Goal: Transaction & Acquisition: Purchase product/service

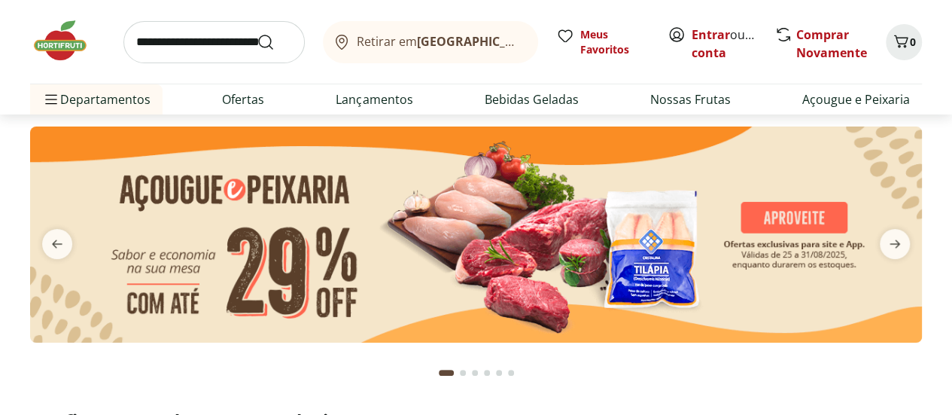
scroll to position [75, 0]
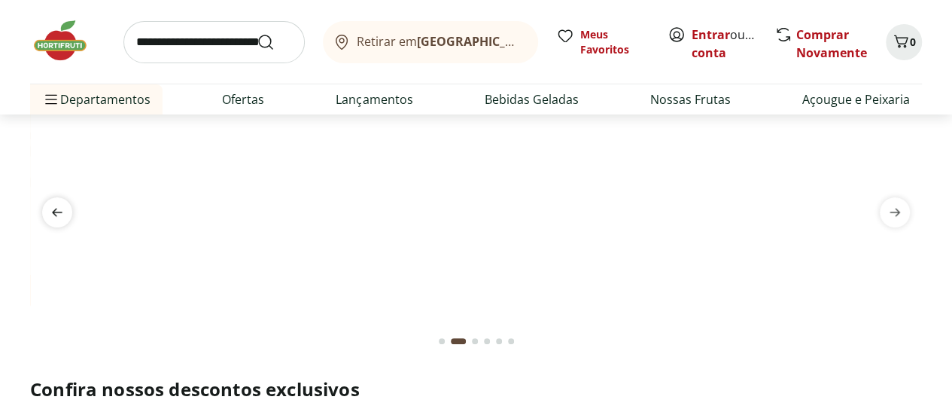
click at [59, 210] on icon "previous" at bounding box center [57, 212] width 18 height 18
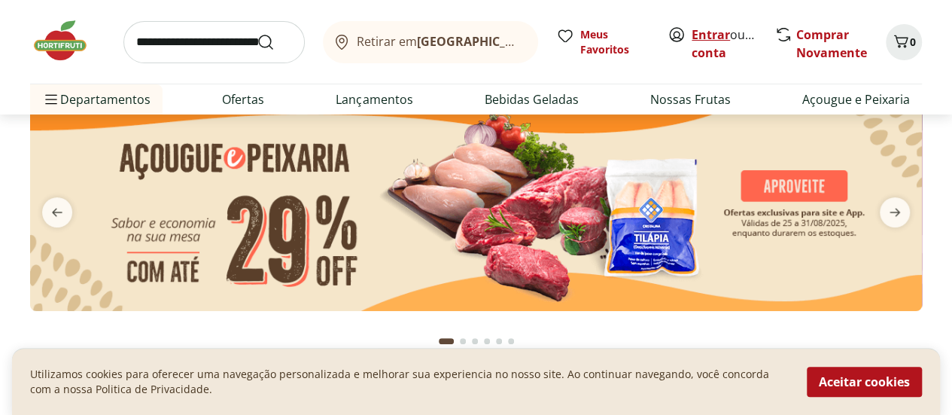
click at [704, 32] on link "Entrar" at bounding box center [710, 34] width 38 height 17
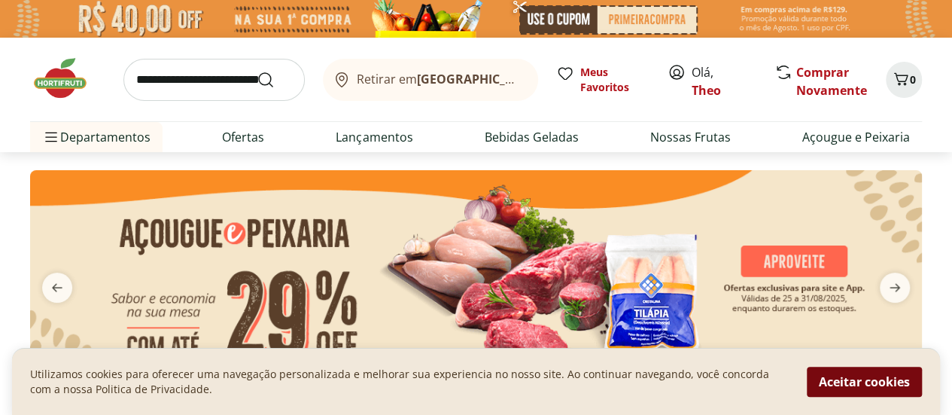
click at [851, 384] on button "Aceitar cookies" at bounding box center [864, 381] width 115 height 30
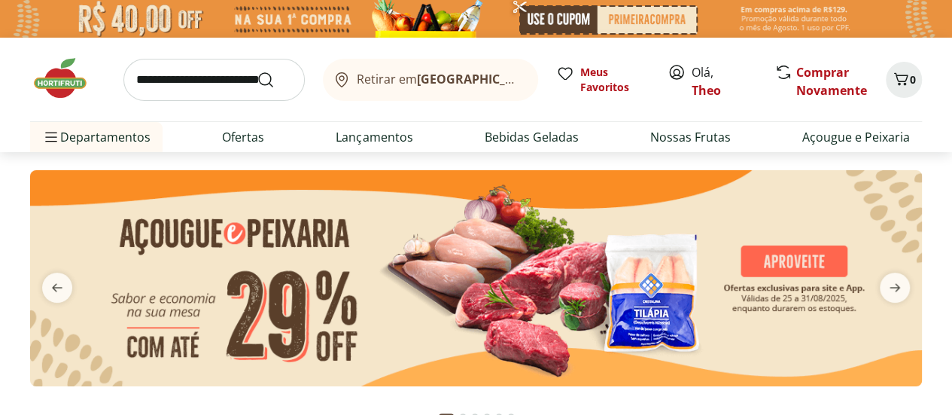
click at [852, 384] on img at bounding box center [476, 278] width 892 height 216
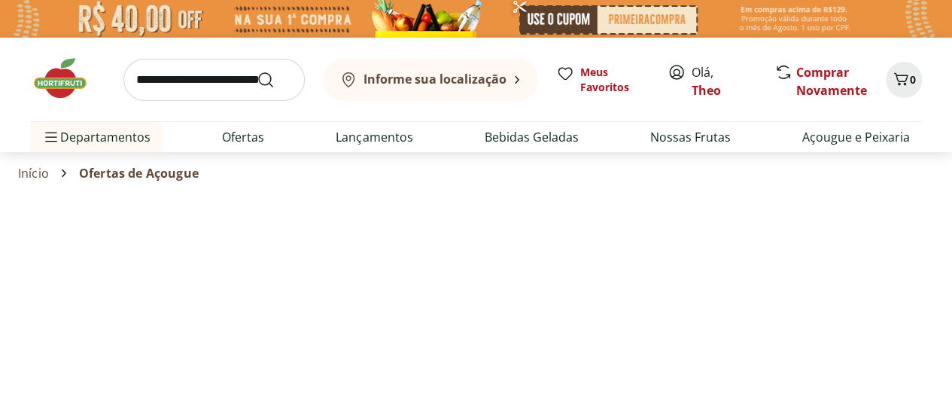
select select "**********"
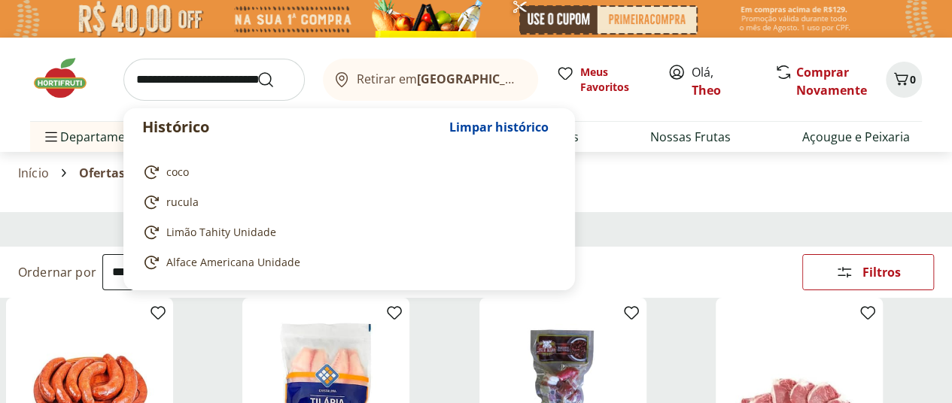
click at [216, 89] on input "search" at bounding box center [213, 80] width 181 height 42
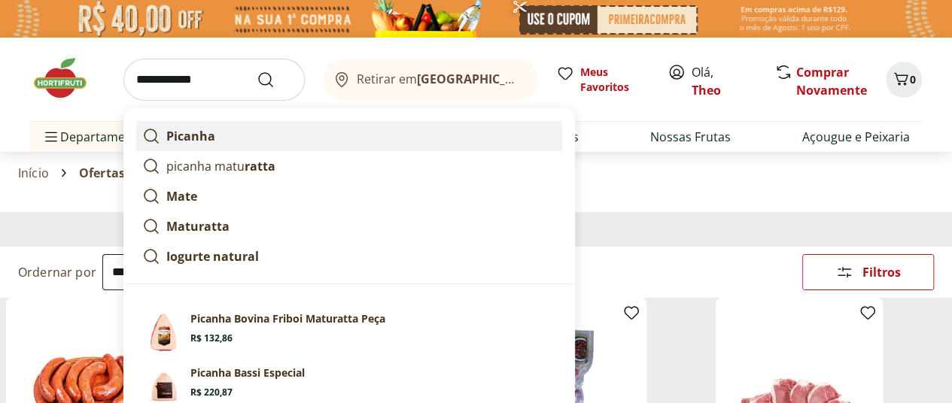
scroll to position [75, 0]
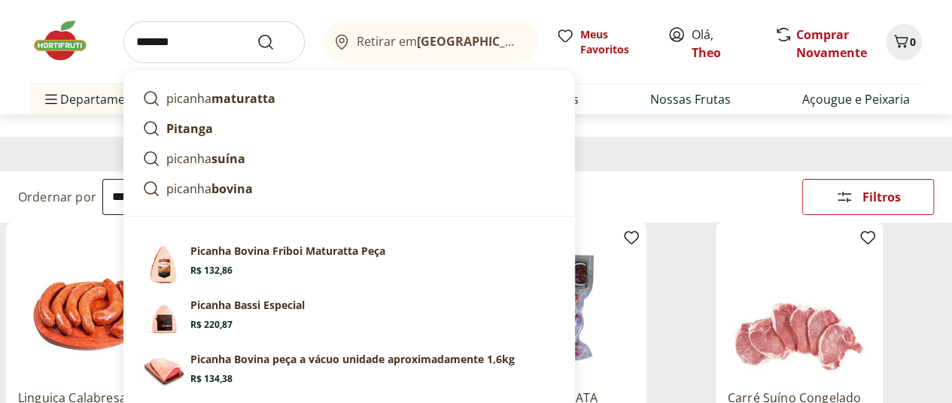
type input "*******"
click at [257, 33] on button "Submit Search" at bounding box center [275, 42] width 36 height 18
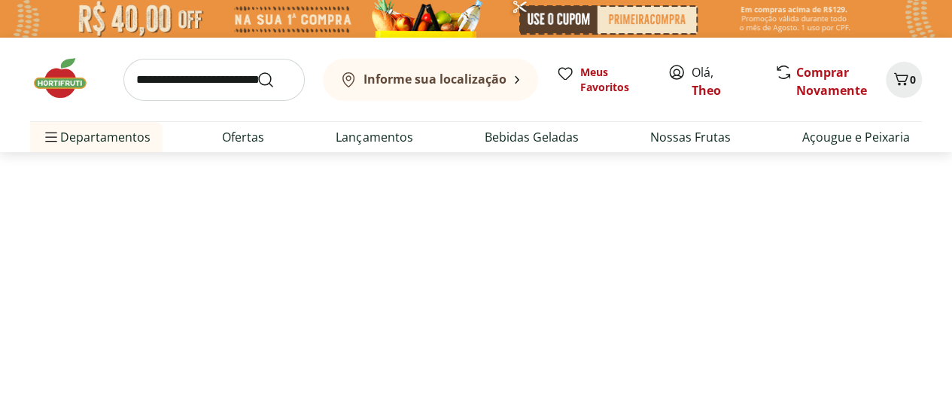
select select "**********"
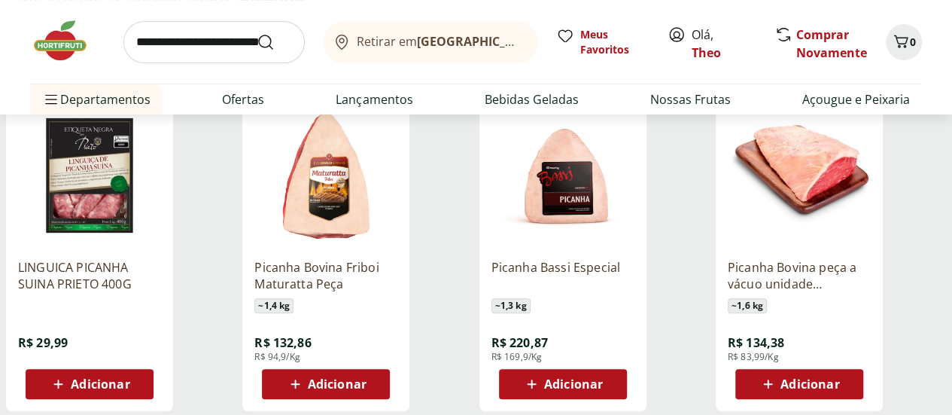
scroll to position [226, 0]
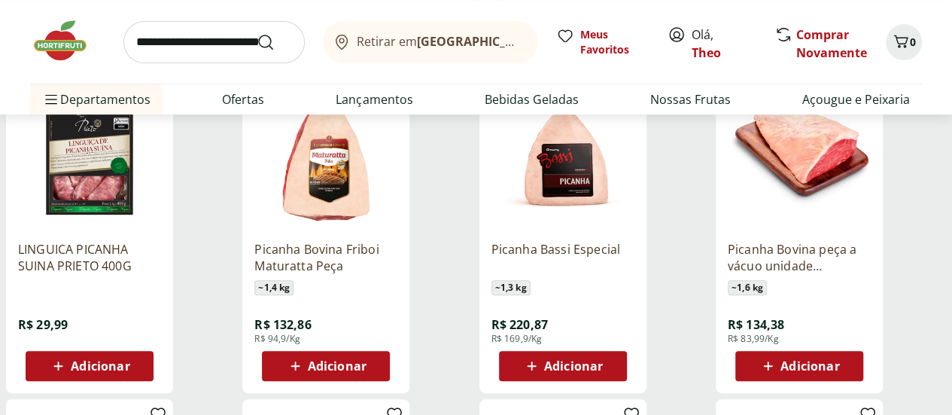
click at [366, 367] on span "Adicionar" at bounding box center [337, 366] width 59 height 12
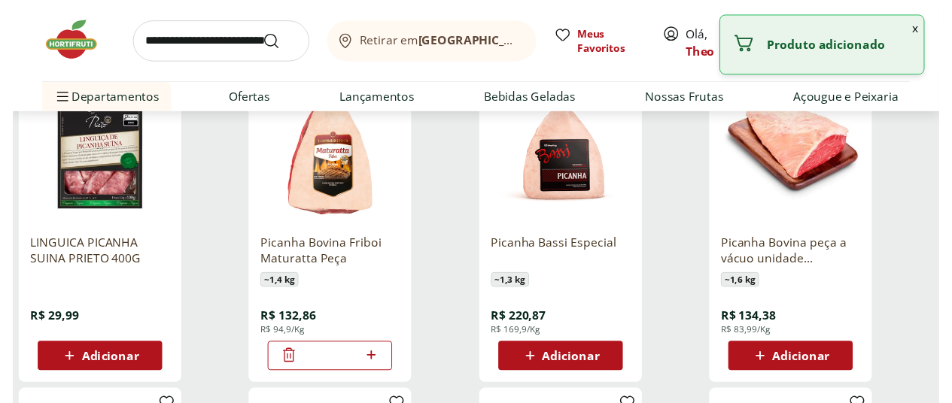
scroll to position [0, 0]
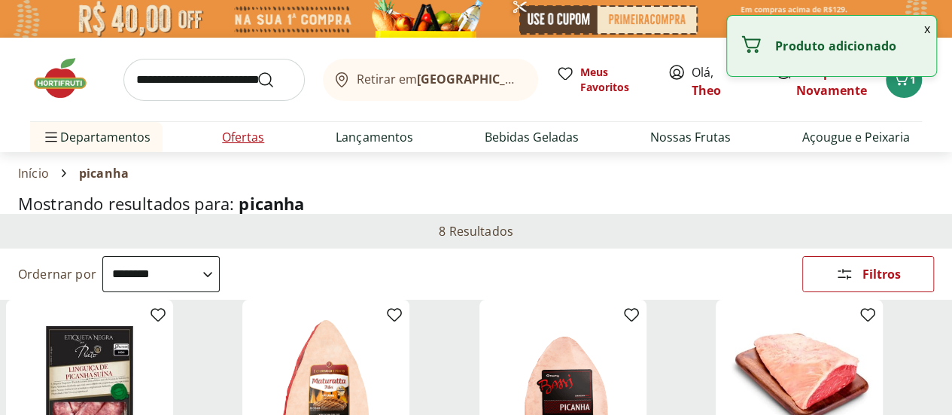
click at [260, 143] on link "Ofertas" at bounding box center [243, 137] width 42 height 18
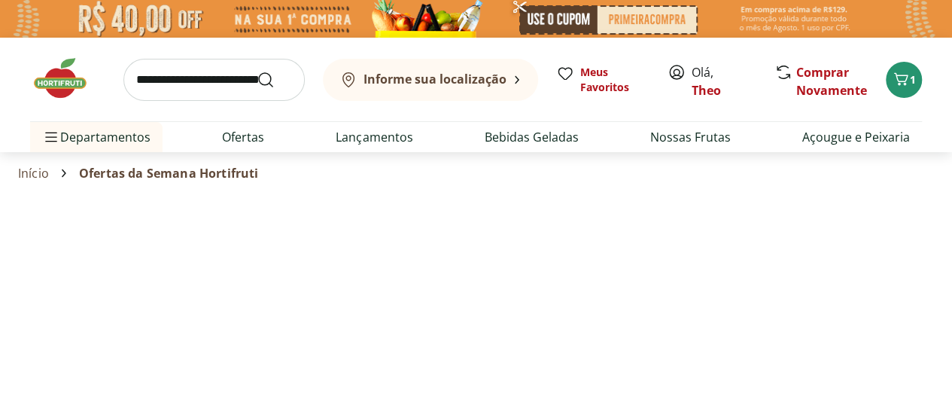
select select "**********"
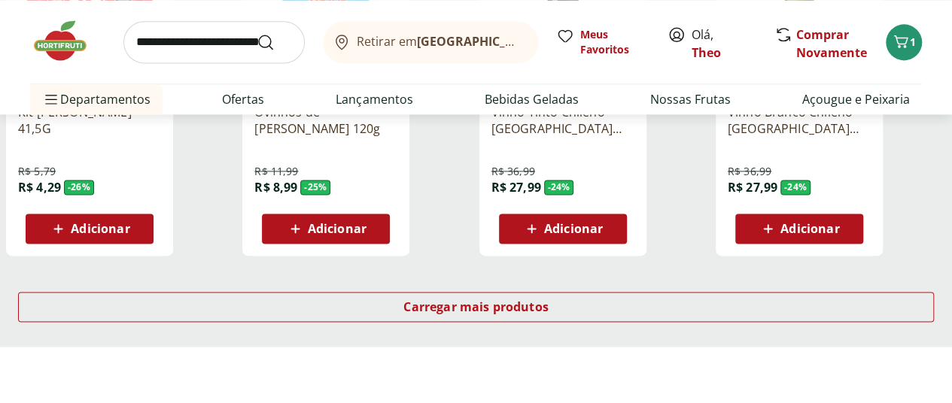
scroll to position [1053, 0]
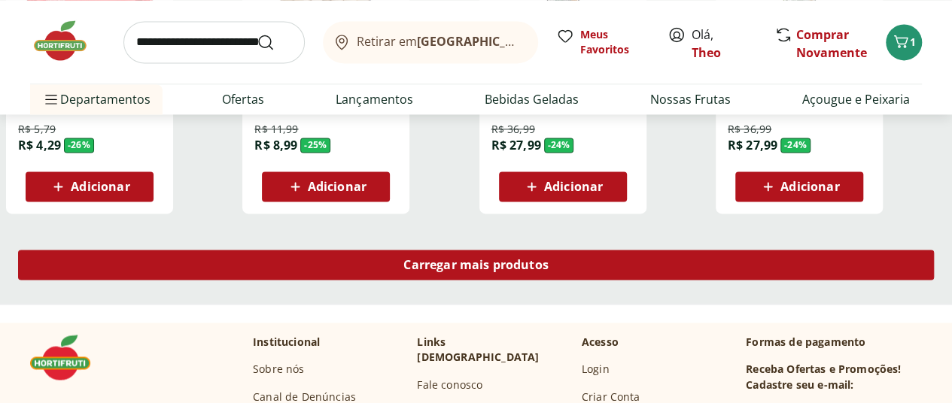
click at [549, 259] on span "Carregar mais produtos" at bounding box center [475, 265] width 145 height 12
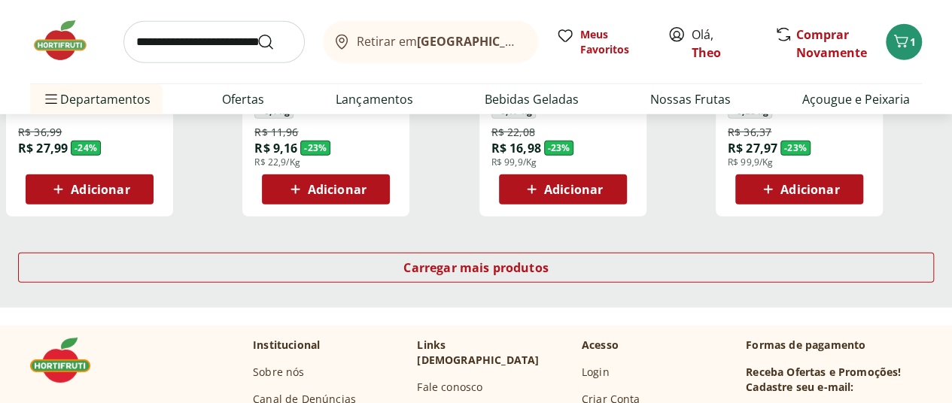
scroll to position [2107, 0]
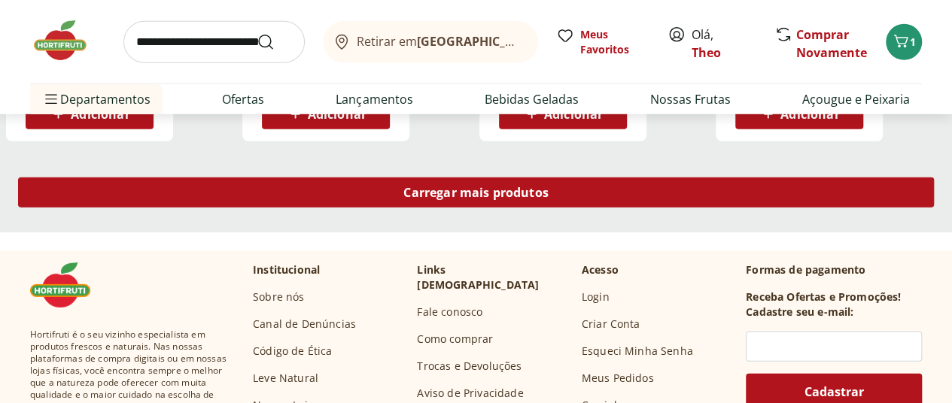
click at [549, 187] on span "Carregar mais produtos" at bounding box center [475, 193] width 145 height 12
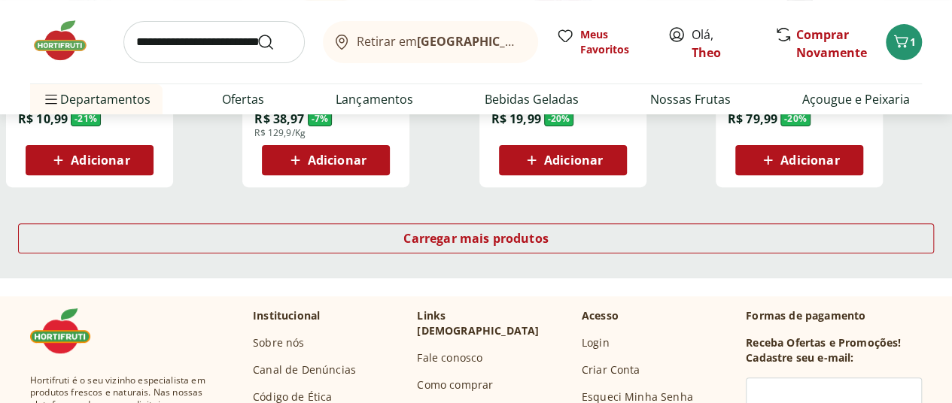
scroll to position [3085, 0]
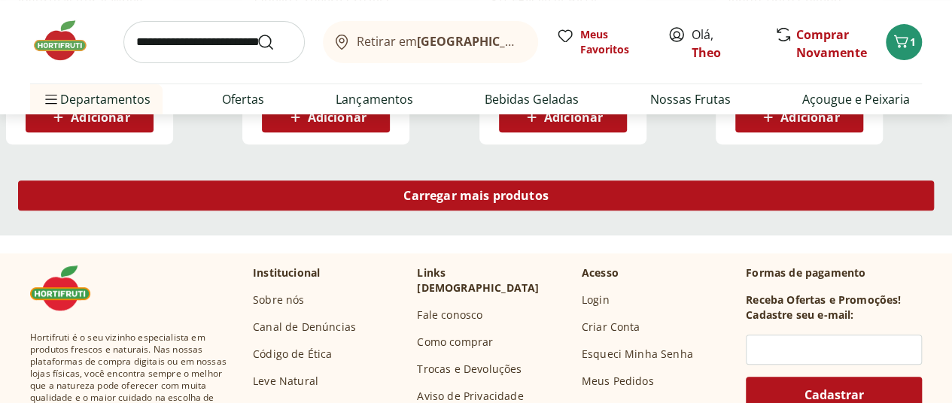
click at [549, 190] on span "Carregar mais produtos" at bounding box center [475, 196] width 145 height 12
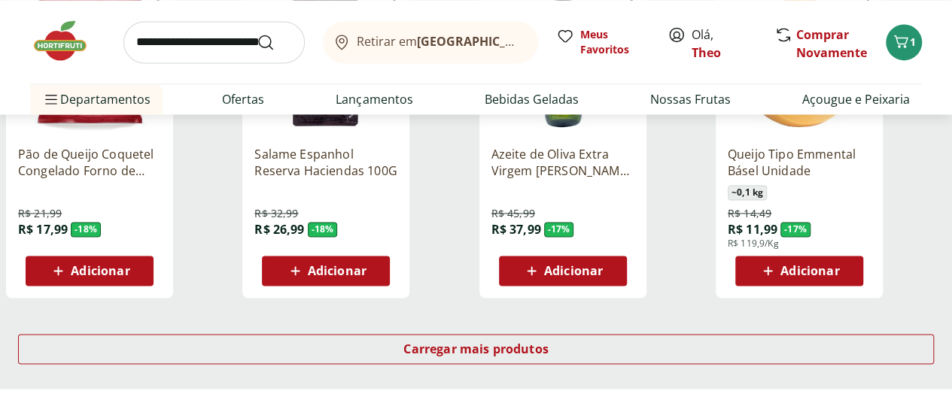
scroll to position [3988, 0]
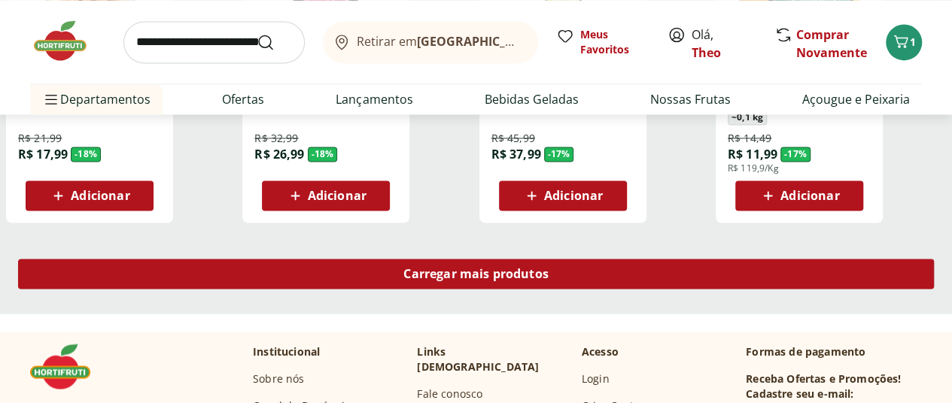
click at [549, 268] on span "Carregar mais produtos" at bounding box center [475, 274] width 145 height 12
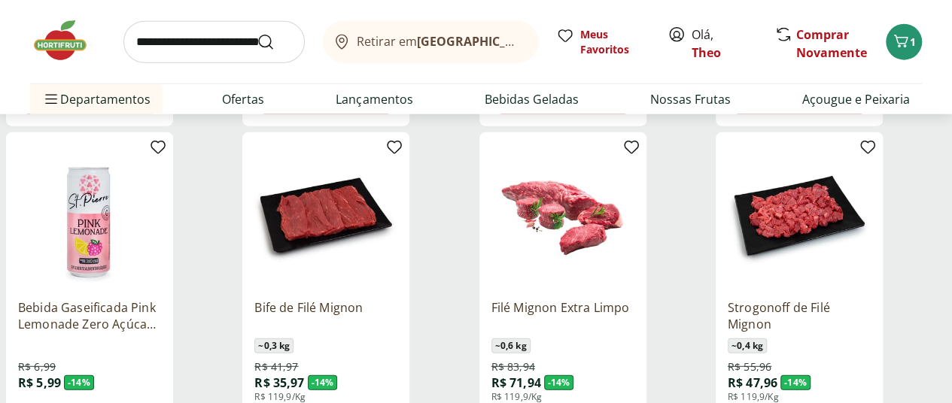
scroll to position [4966, 0]
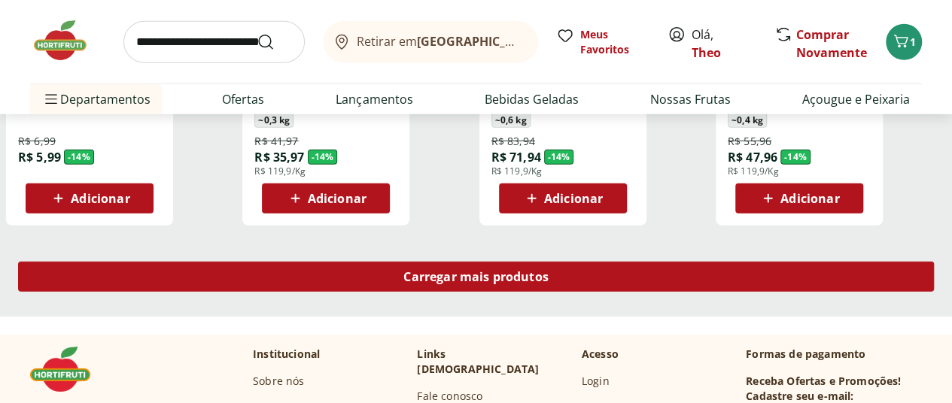
click at [549, 271] on span "Carregar mais produtos" at bounding box center [475, 277] width 145 height 12
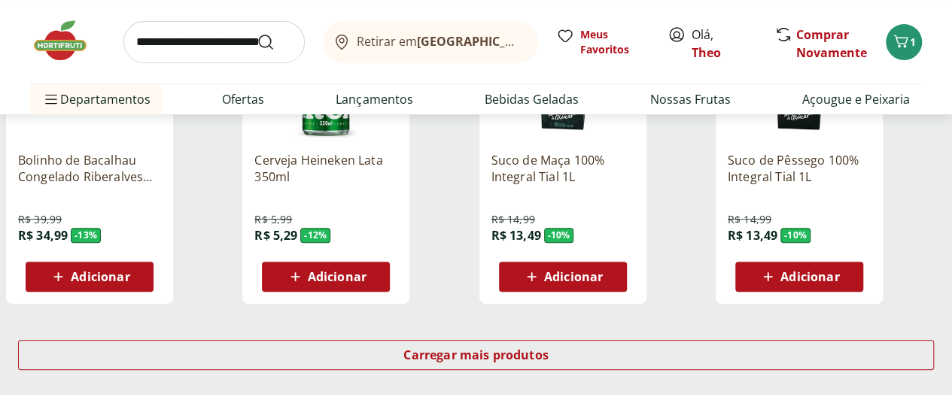
scroll to position [5944, 0]
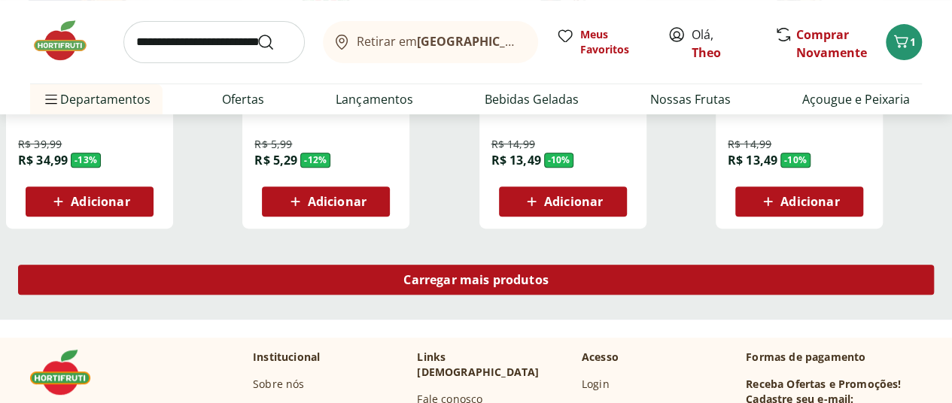
click at [552, 265] on div "Carregar mais produtos" at bounding box center [476, 280] width 916 height 30
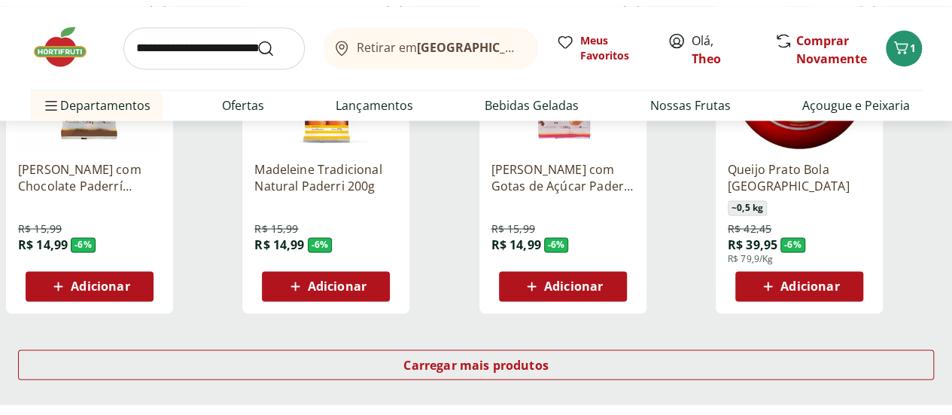
scroll to position [6998, 0]
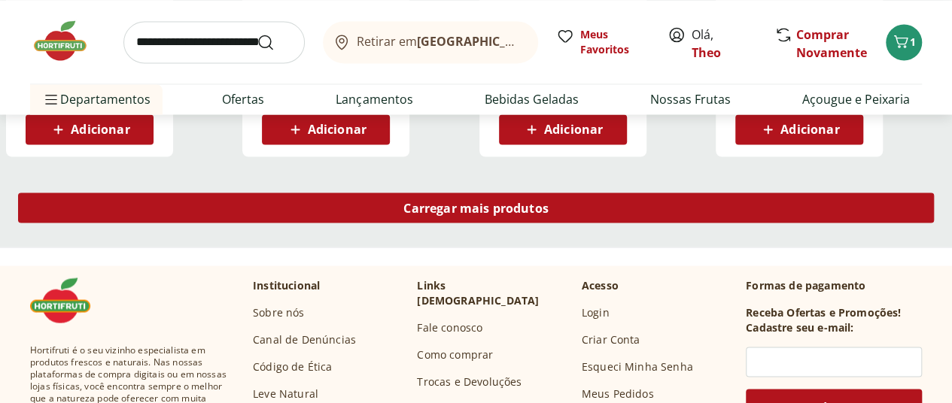
click at [549, 202] on span "Carregar mais produtos" at bounding box center [475, 208] width 145 height 12
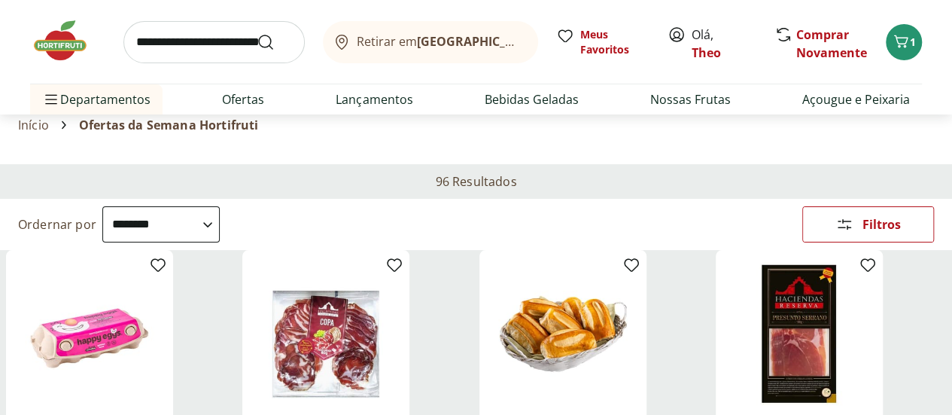
scroll to position [0, 0]
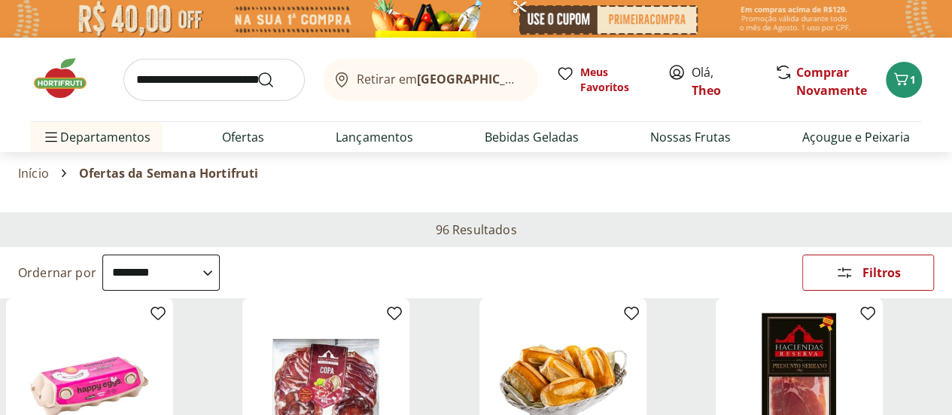
click at [59, 84] on img at bounding box center [67, 78] width 75 height 45
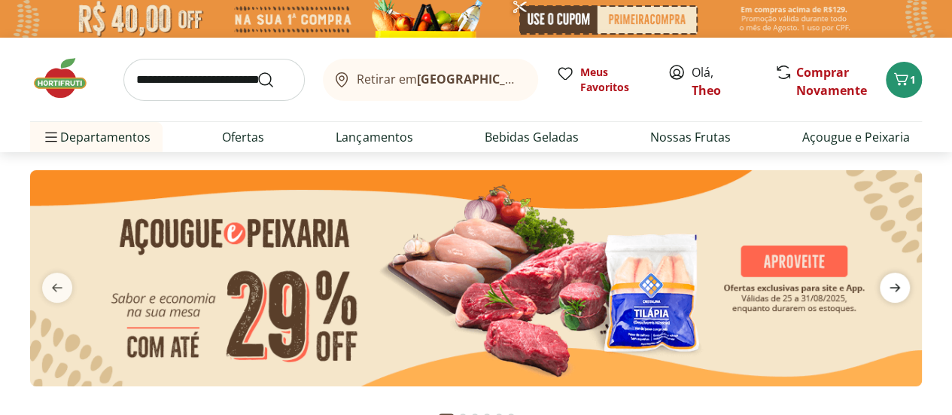
click at [905, 295] on span "next" at bounding box center [895, 287] width 30 height 30
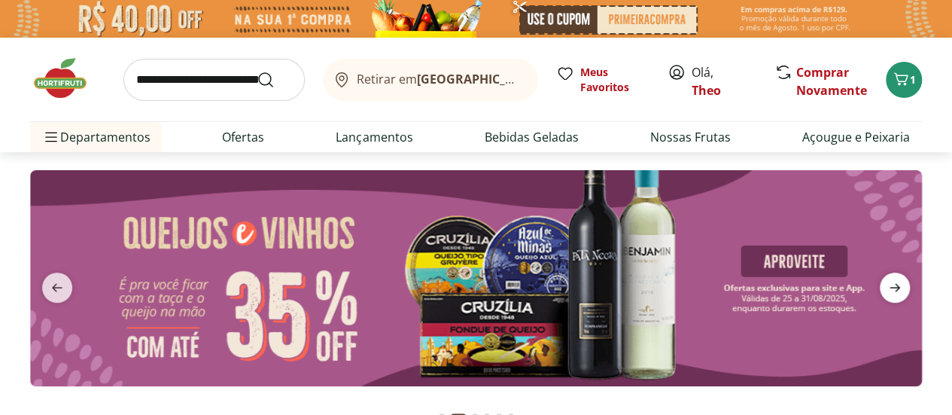
click at [894, 288] on icon "next" at bounding box center [895, 287] width 18 height 18
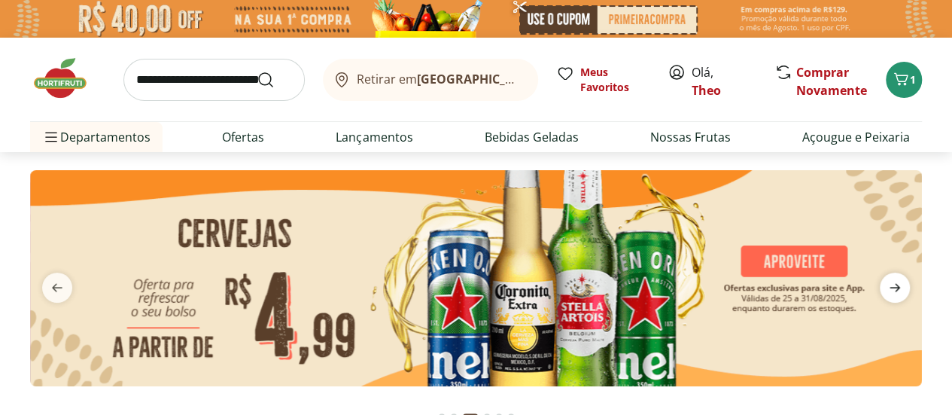
click at [893, 288] on icon "next" at bounding box center [895, 287] width 18 height 18
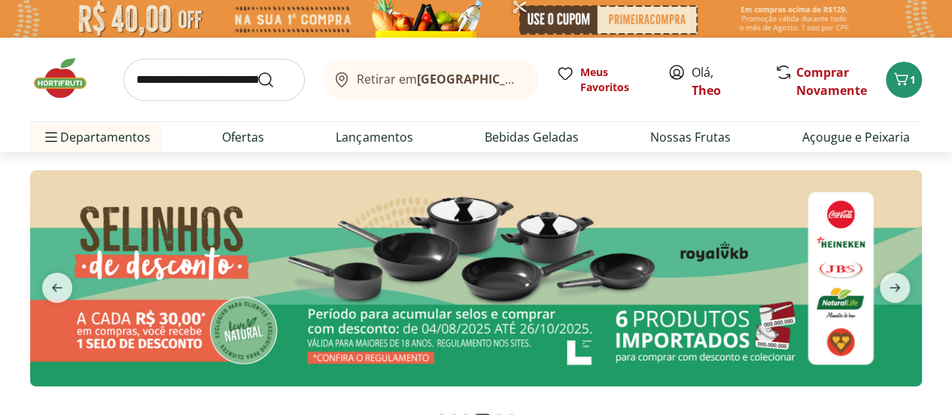
click at [409, 300] on img at bounding box center [476, 278] width 892 height 216
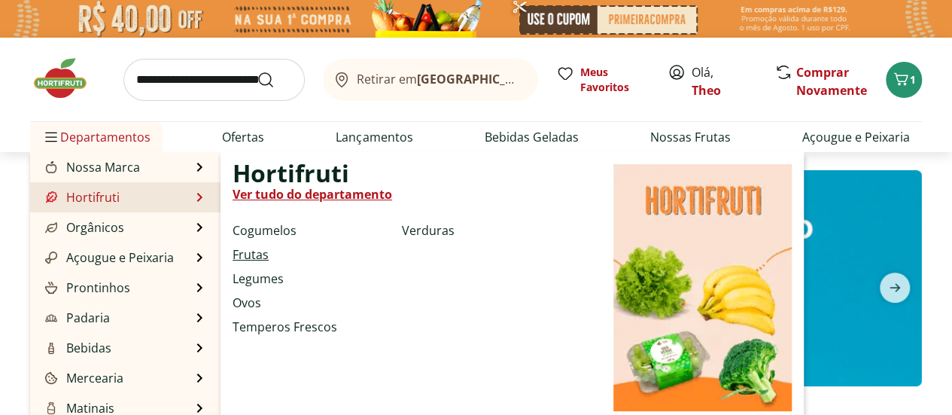
click at [259, 249] on link "Frutas" at bounding box center [251, 254] width 36 height 18
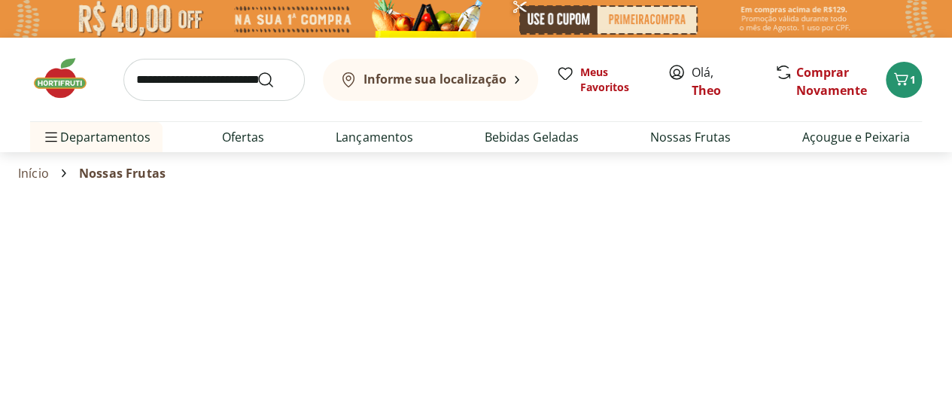
select select "**********"
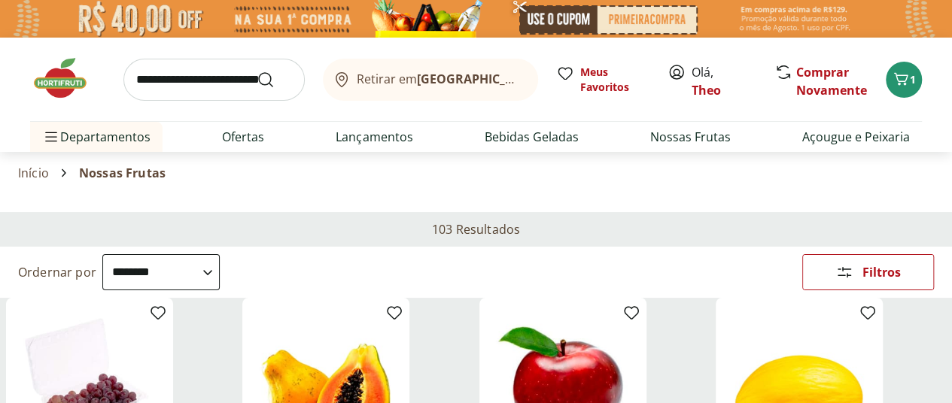
click at [197, 89] on input "search" at bounding box center [213, 80] width 181 height 42
type input "**********"
click at [257, 71] on button "Submit Search" at bounding box center [275, 80] width 36 height 18
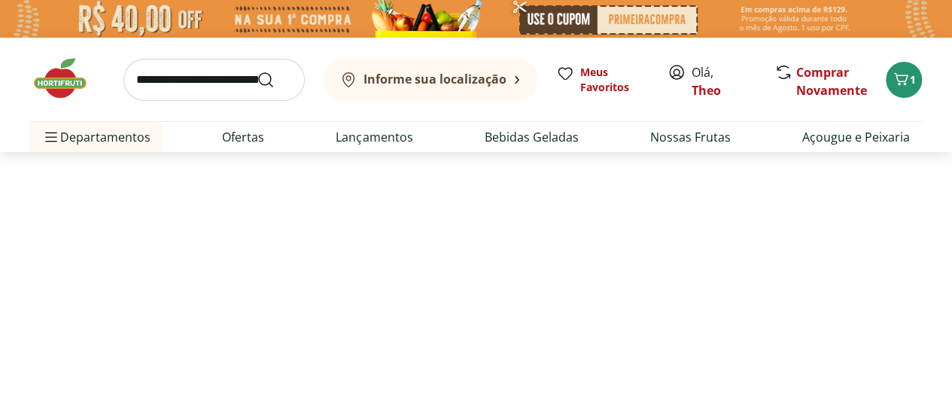
select select "**********"
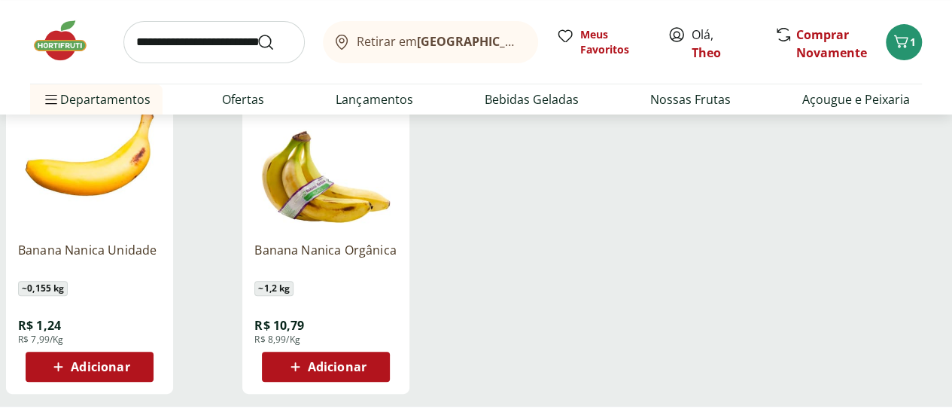
scroll to position [226, 0]
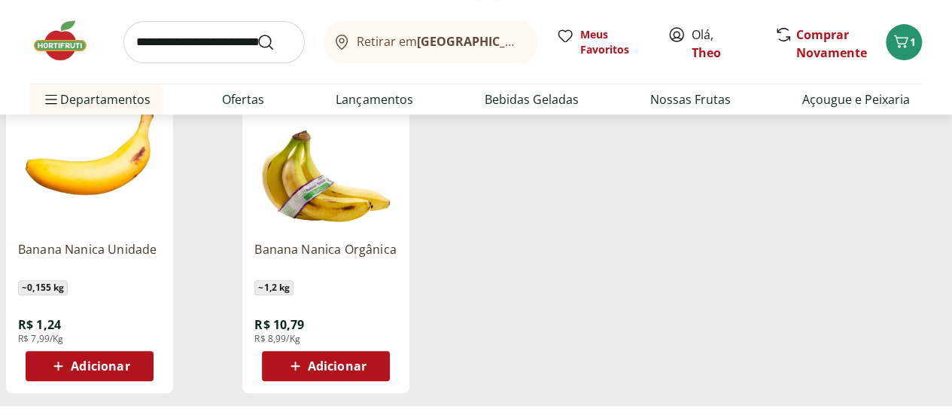
click at [366, 370] on span "Adicionar" at bounding box center [337, 366] width 59 height 12
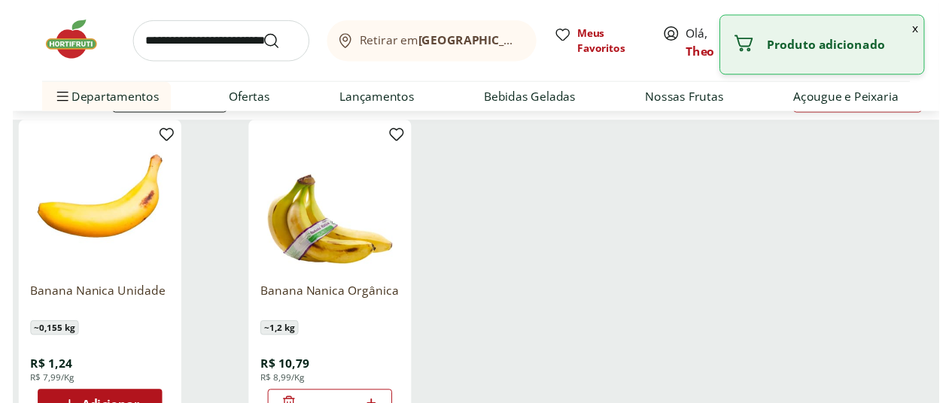
scroll to position [0, 0]
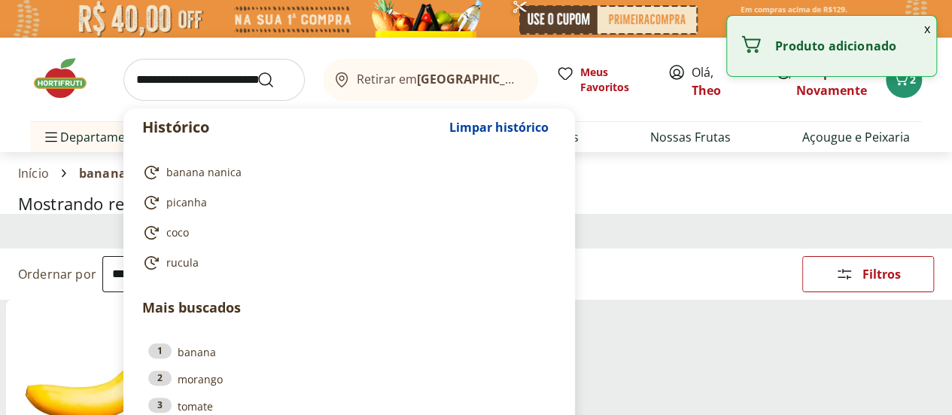
click at [202, 85] on input "search" at bounding box center [213, 80] width 181 height 42
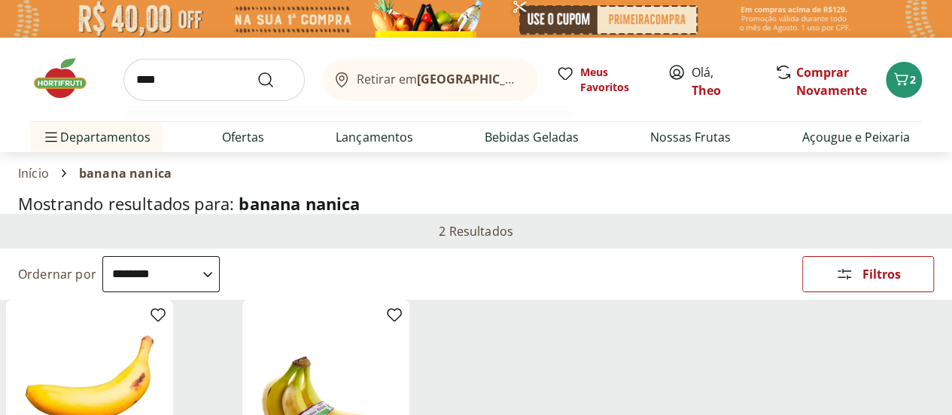
type input "****"
click at [257, 71] on button "Submit Search" at bounding box center [275, 80] width 36 height 18
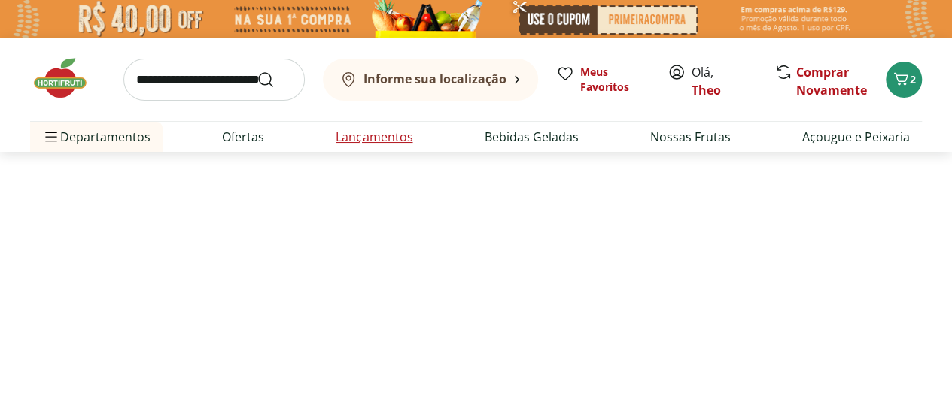
select select "**********"
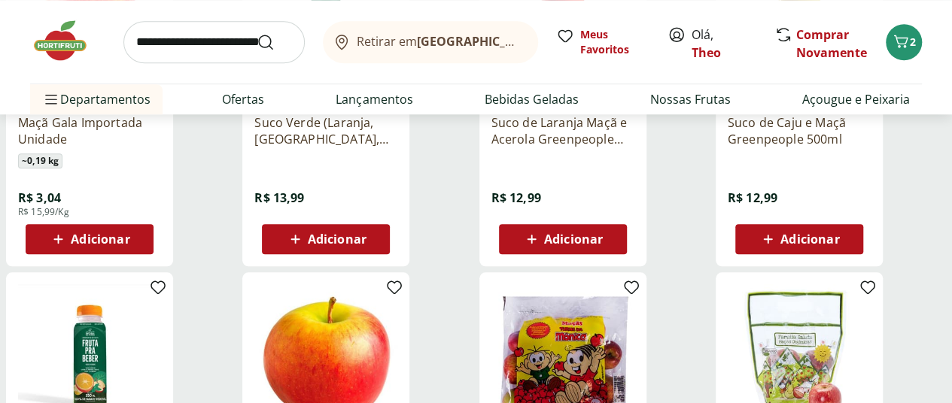
scroll to position [602, 0]
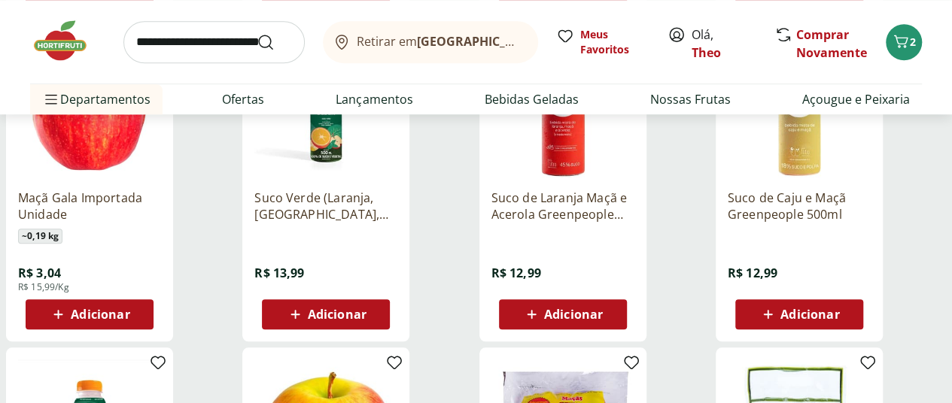
click at [129, 321] on span "Adicionar" at bounding box center [100, 314] width 59 height 12
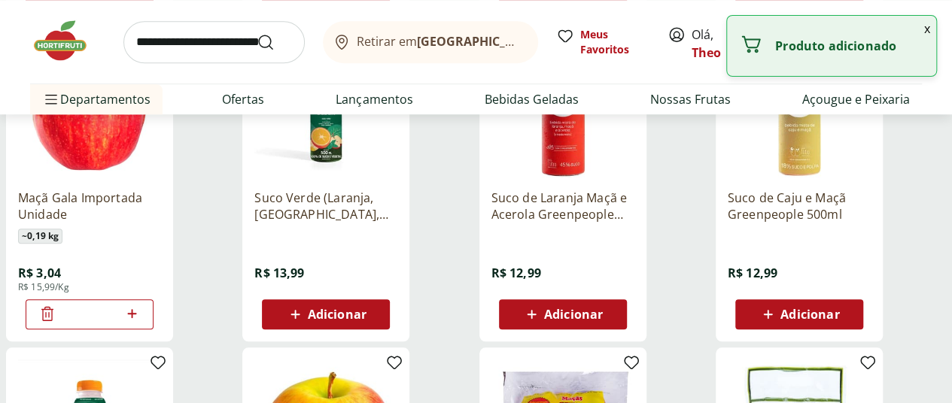
click at [136, 318] on icon at bounding box center [131, 313] width 9 height 9
type input "*"
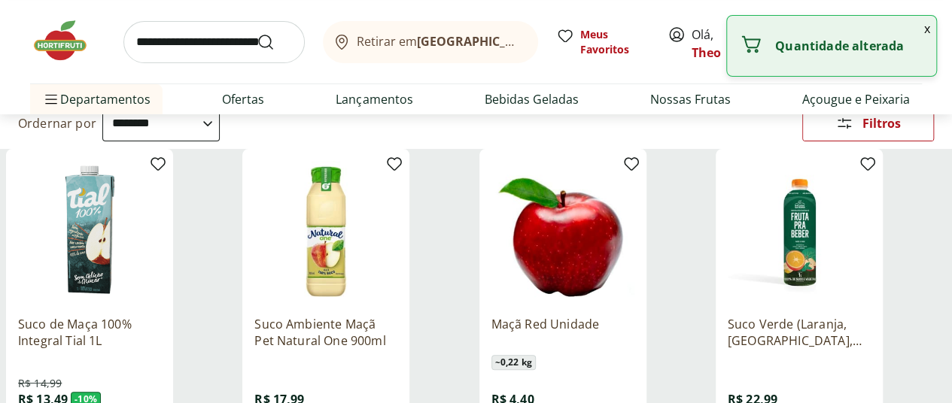
scroll to position [0, 0]
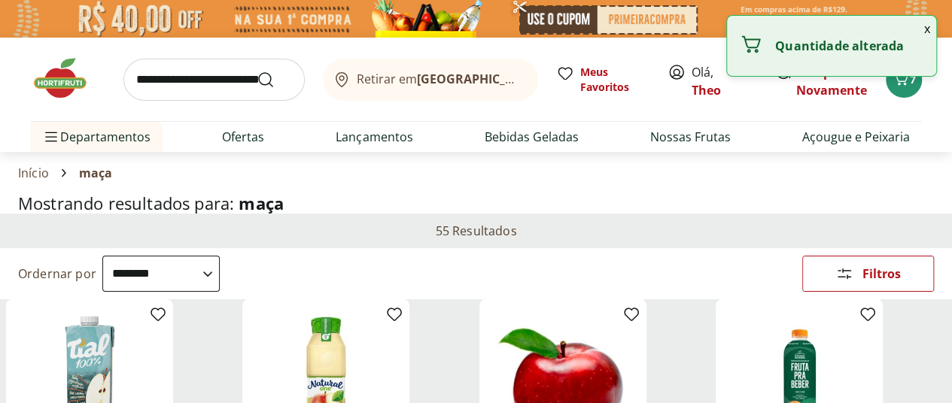
click at [230, 90] on input "search" at bounding box center [213, 80] width 181 height 42
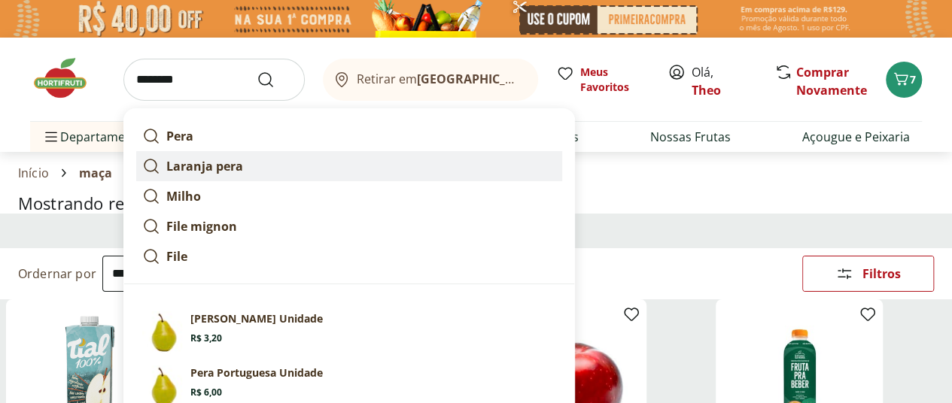
scroll to position [75, 0]
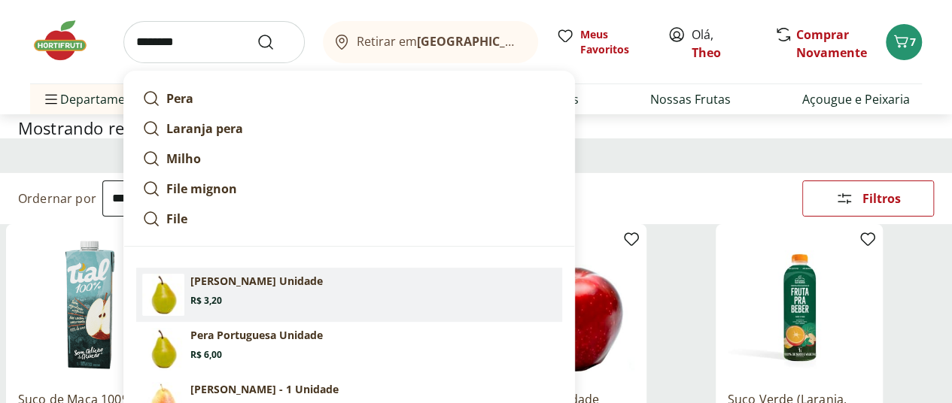
click at [283, 276] on p "[PERSON_NAME] Unidade" at bounding box center [256, 281] width 132 height 15
type input "**********"
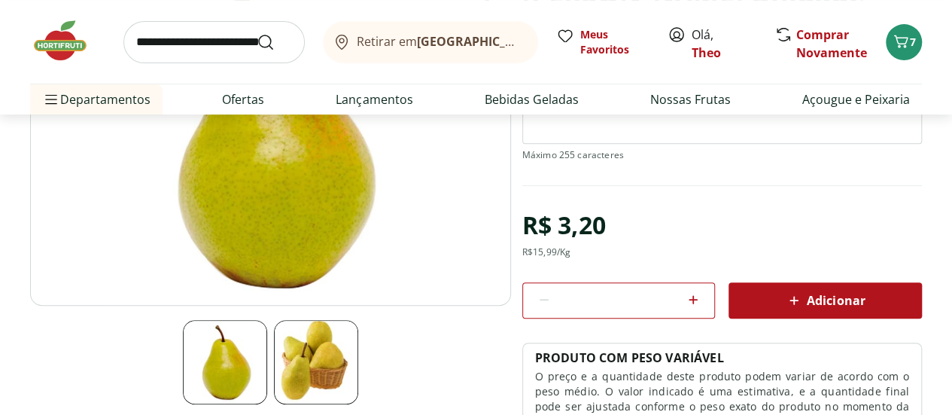
click at [696, 294] on icon at bounding box center [693, 299] width 18 height 18
click at [695, 293] on icon at bounding box center [693, 299] width 18 height 18
type input "*"
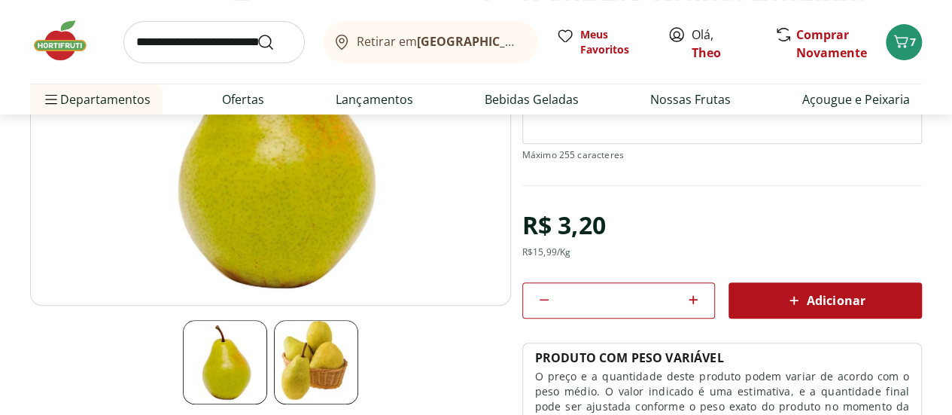
click at [773, 294] on div "Adicionar" at bounding box center [824, 300] width 169 height 27
click at [208, 43] on input "search" at bounding box center [213, 42] width 181 height 42
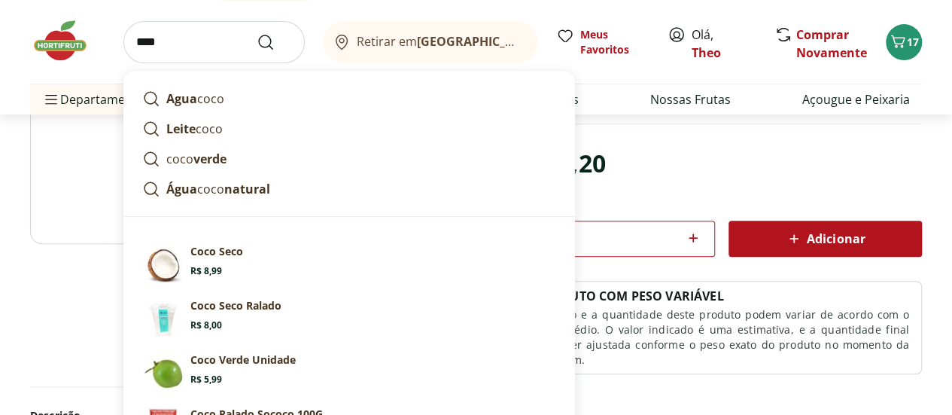
scroll to position [301, 0]
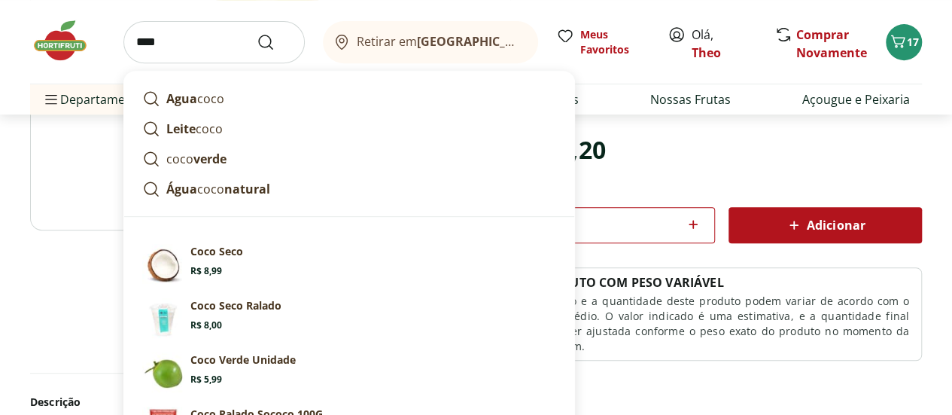
drag, startPoint x: 208, startPoint y: 50, endPoint x: 134, endPoint y: 44, distance: 73.9
click at [134, 44] on input "****" at bounding box center [213, 42] width 181 height 42
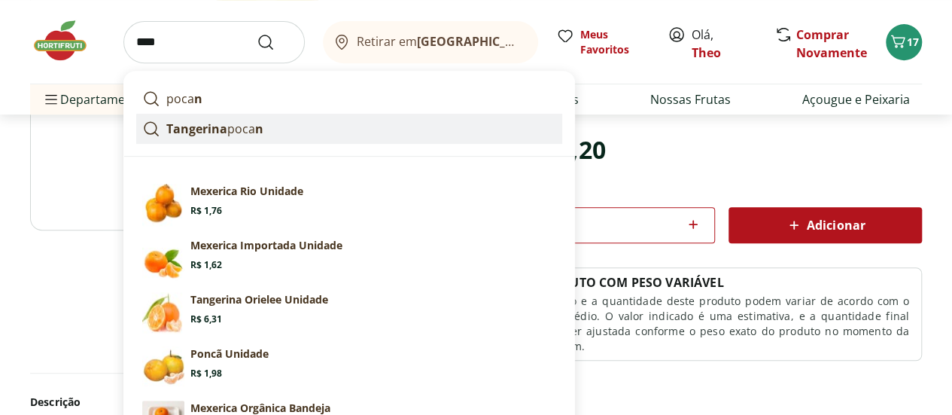
scroll to position [376, 0]
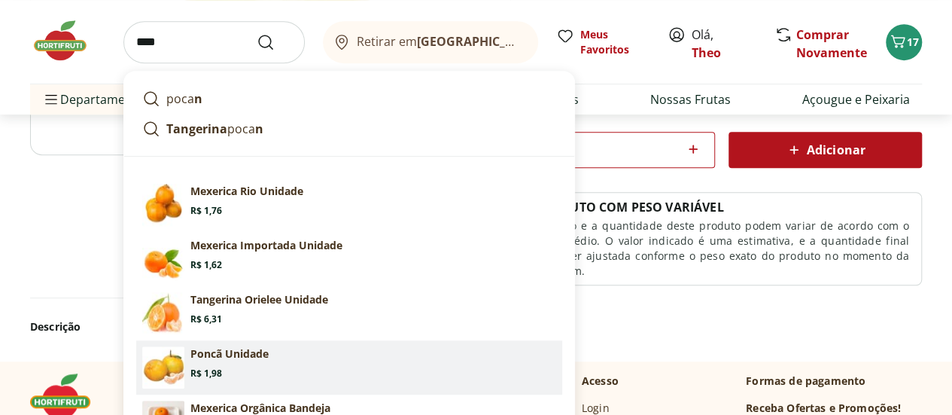
click at [244, 354] on p "Poncã Unidade" at bounding box center [229, 353] width 78 height 15
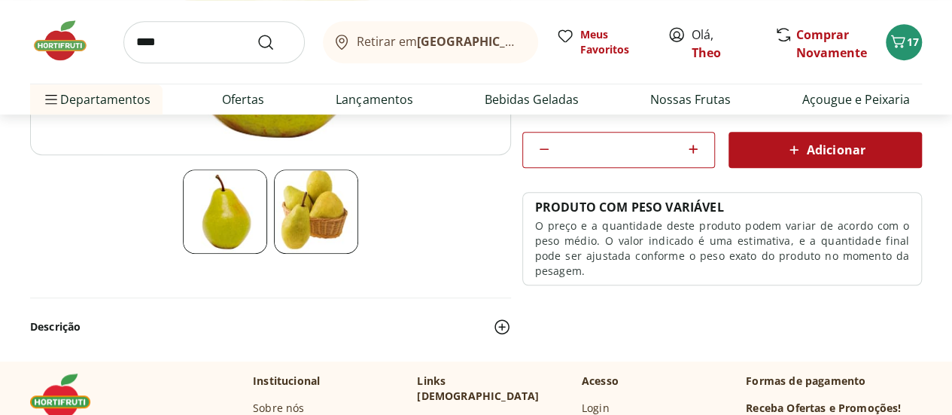
type input "**********"
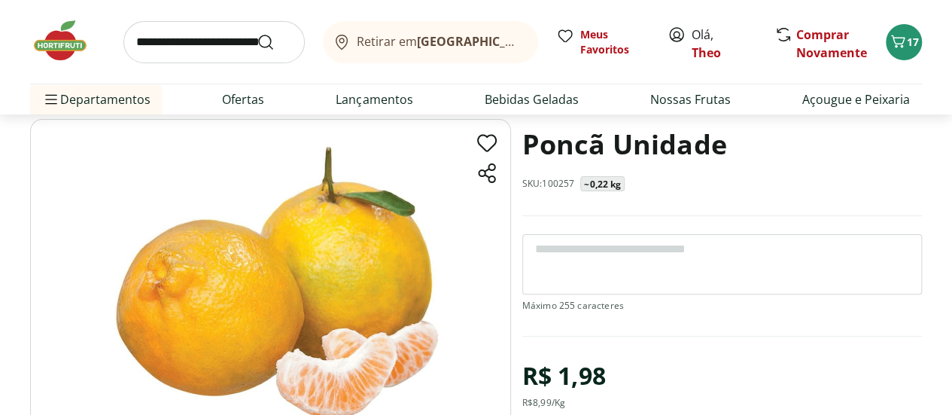
scroll to position [150, 0]
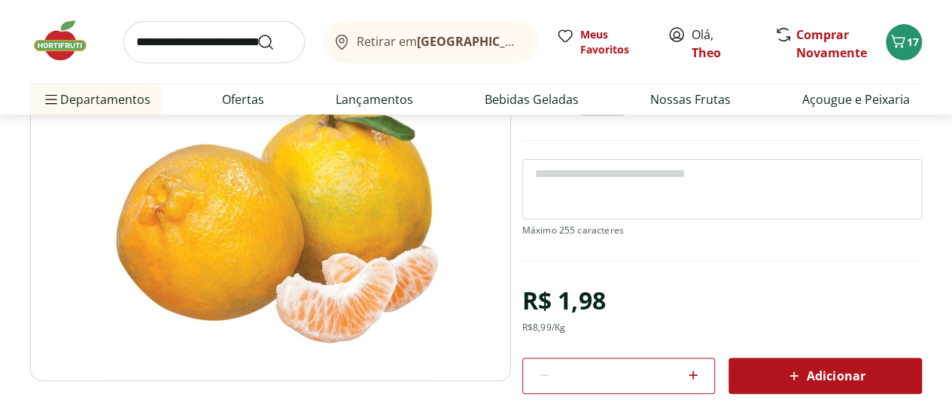
click at [694, 368] on icon at bounding box center [693, 375] width 18 height 18
type input "*"
click at [780, 378] on div "Adicionar" at bounding box center [824, 375] width 169 height 27
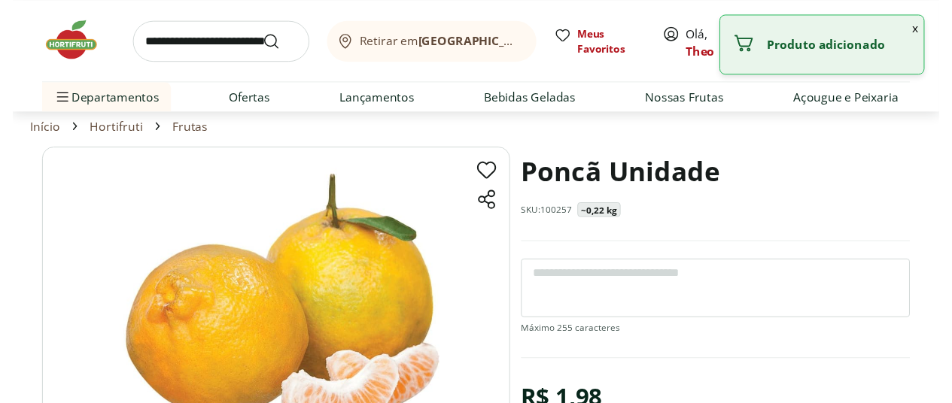
scroll to position [0, 0]
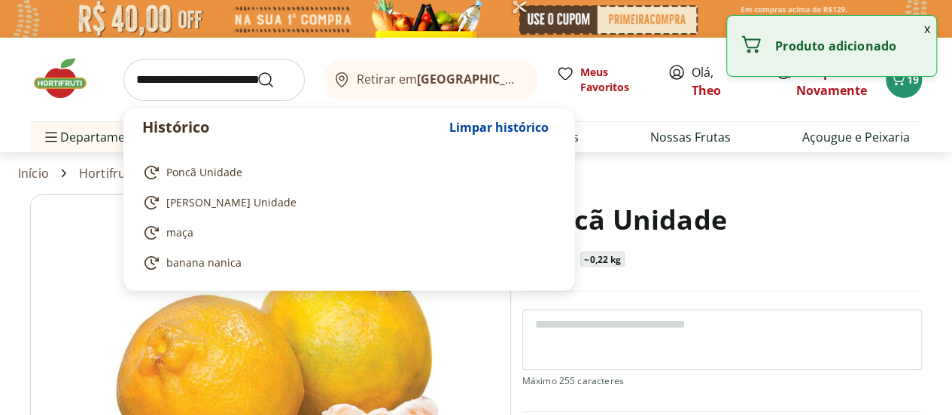
click at [221, 74] on input "search" at bounding box center [213, 80] width 181 height 42
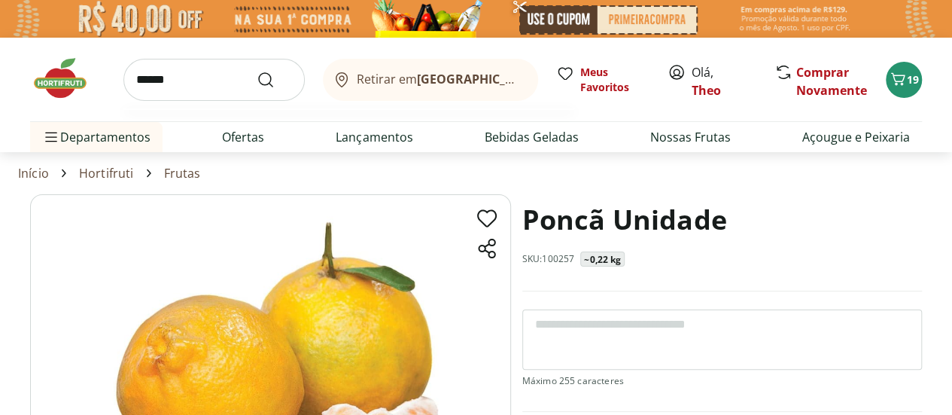
type input "******"
click at [257, 71] on button "Submit Search" at bounding box center [275, 80] width 36 height 18
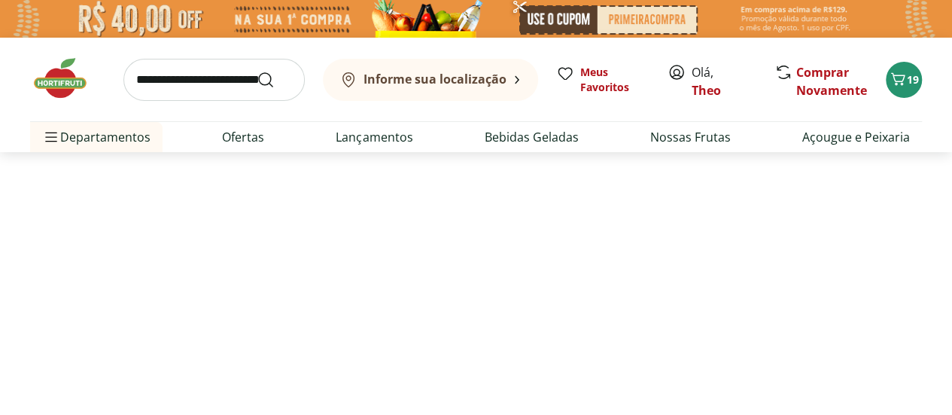
select select "**********"
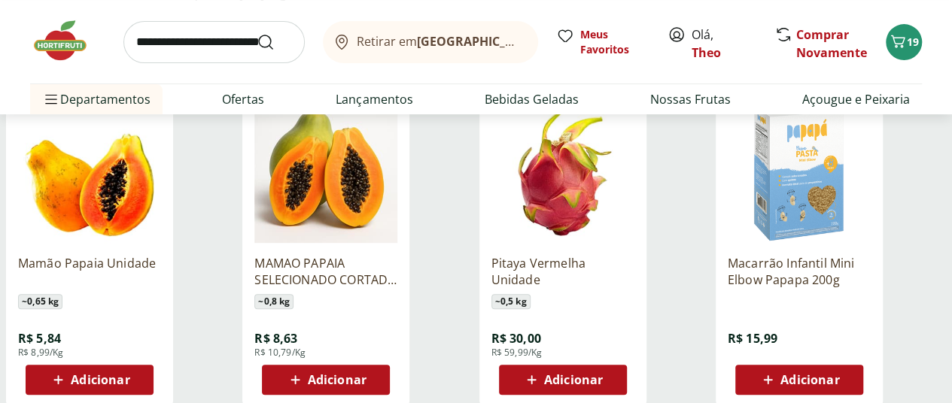
scroll to position [226, 0]
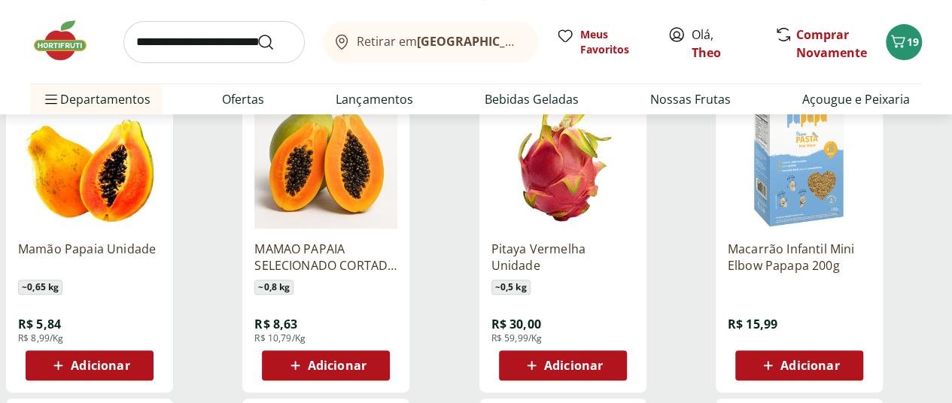
click at [129, 368] on span "Adicionar" at bounding box center [100, 366] width 59 height 12
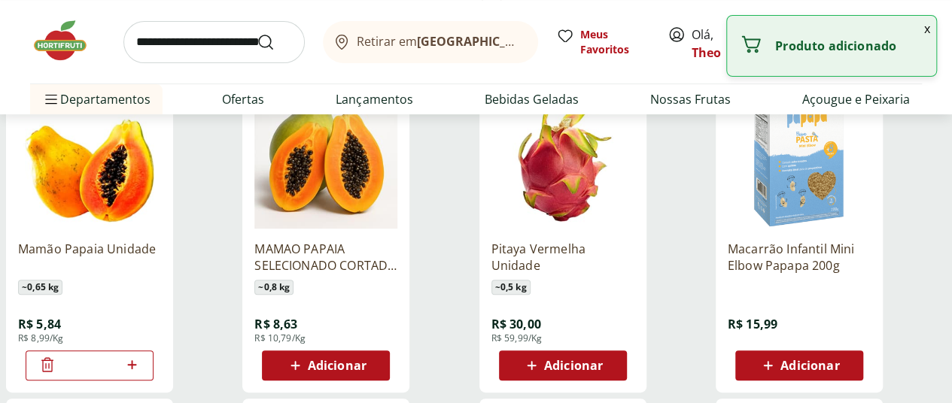
scroll to position [0, 0]
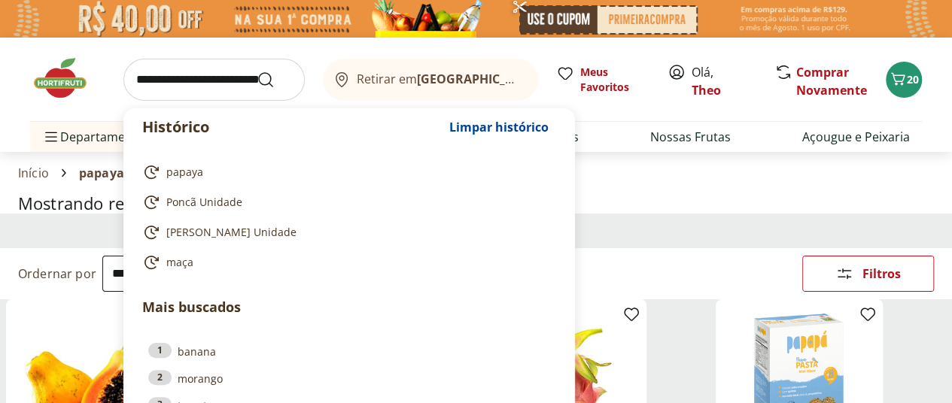
click at [209, 74] on input "search" at bounding box center [213, 80] width 181 height 42
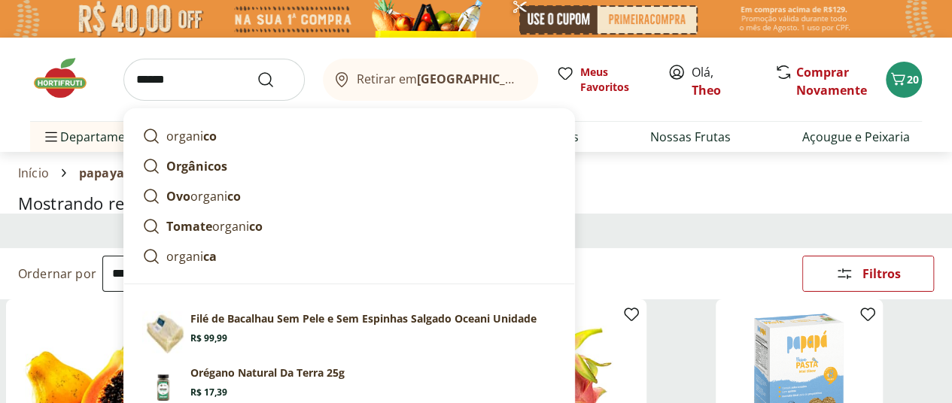
type input "******"
click at [618, 182] on section "Início papaya" at bounding box center [476, 173] width 916 height 42
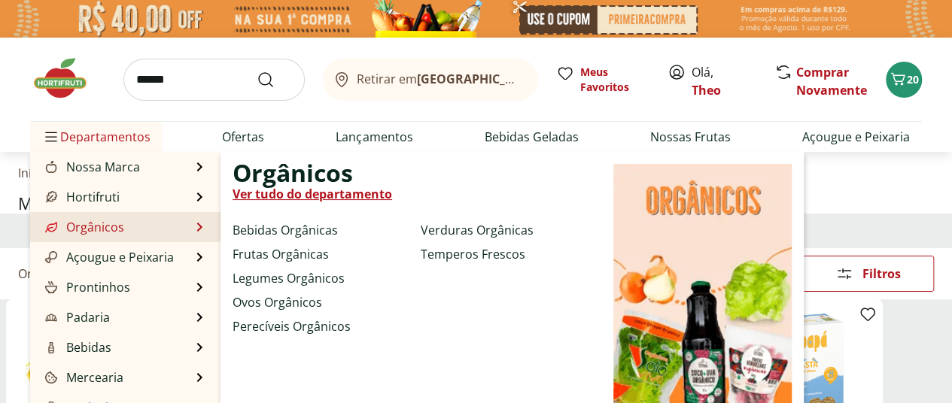
click at [114, 228] on link "Orgânicos" at bounding box center [83, 227] width 82 height 18
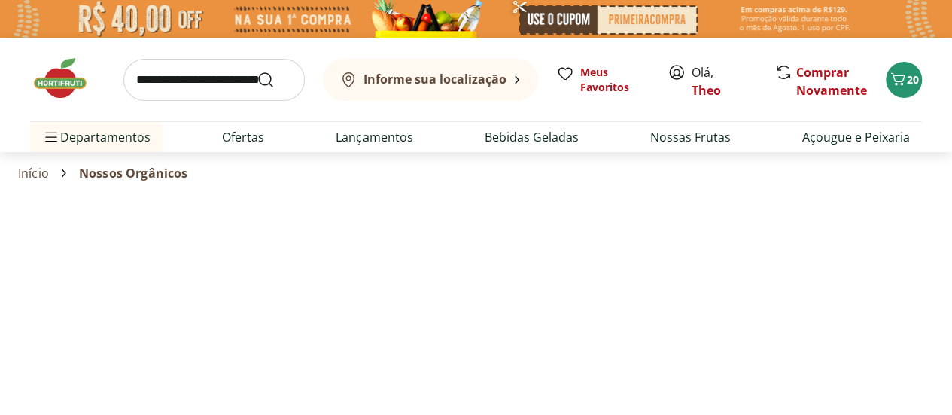
select select "**********"
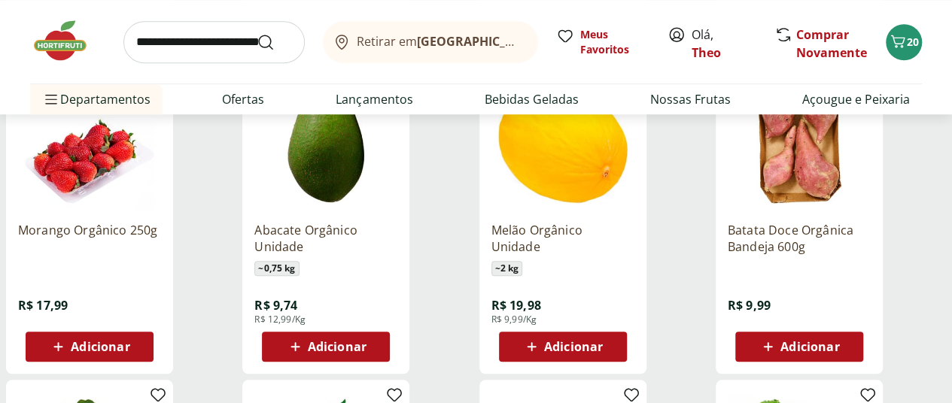
scroll to position [602, 0]
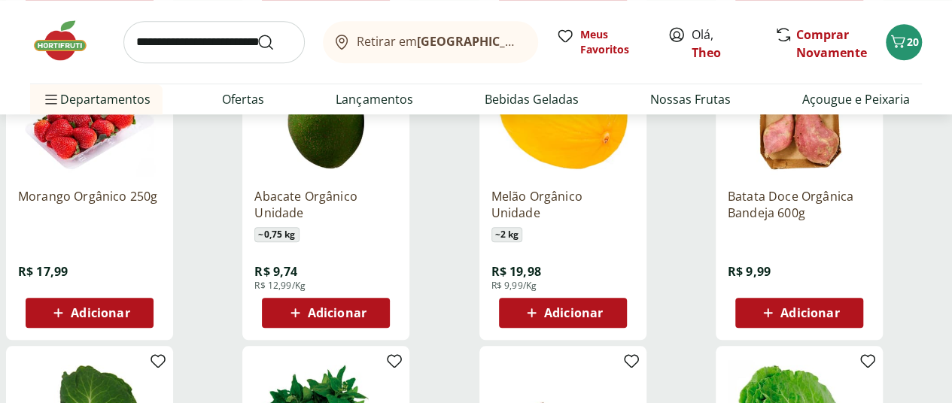
click at [129, 307] on span "Adicionar" at bounding box center [100, 313] width 59 height 12
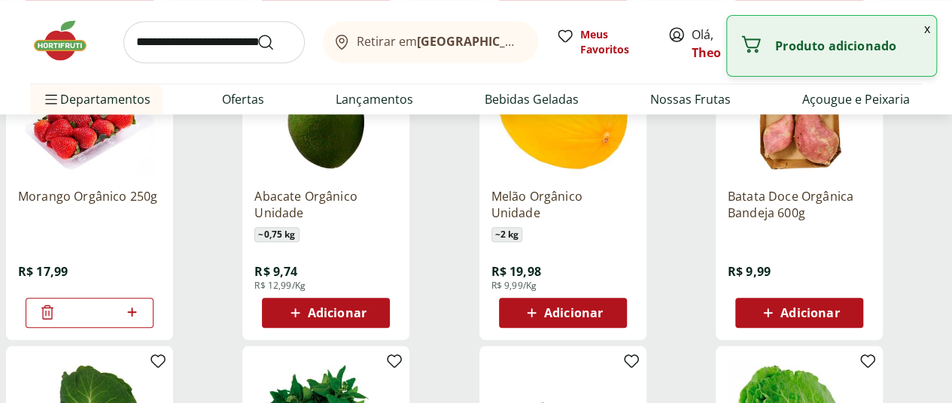
click at [141, 303] on icon at bounding box center [132, 312] width 19 height 18
type input "*"
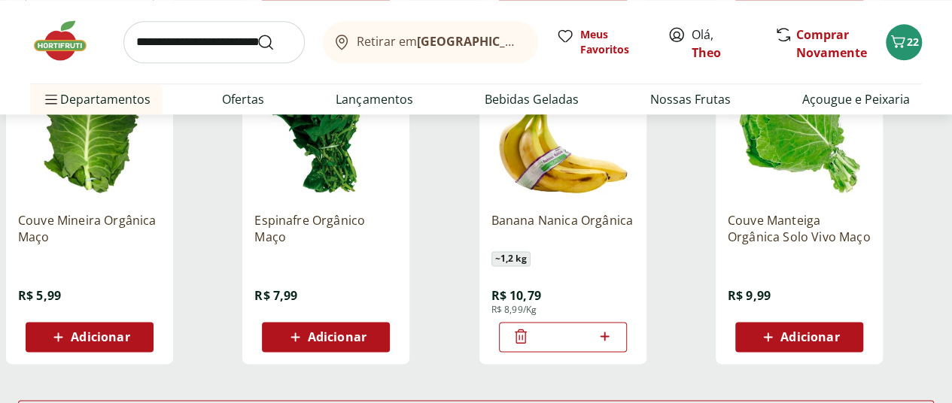
scroll to position [828, 0]
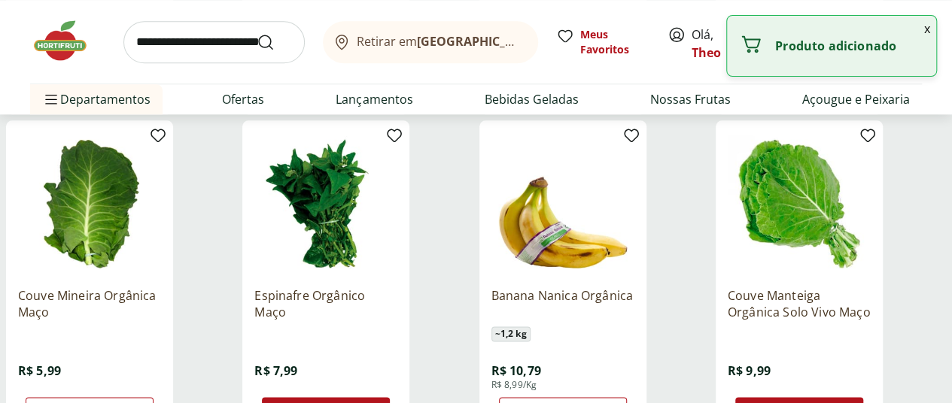
scroll to position [1053, 0]
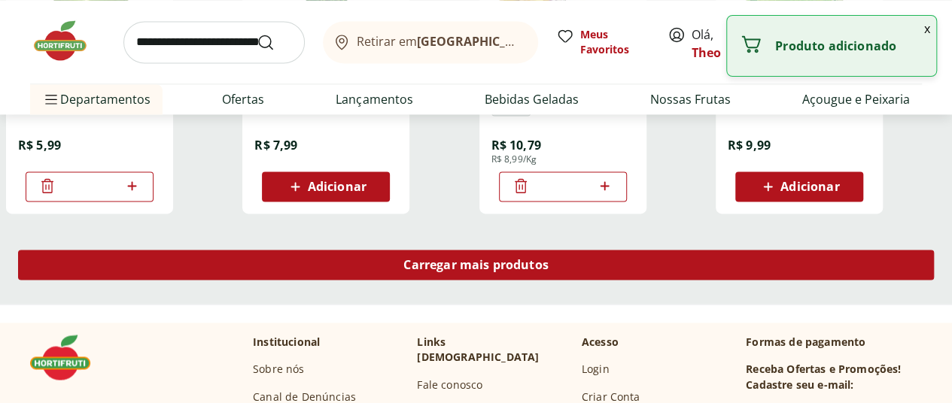
click at [597, 250] on div "Carregar mais produtos" at bounding box center [476, 265] width 916 height 30
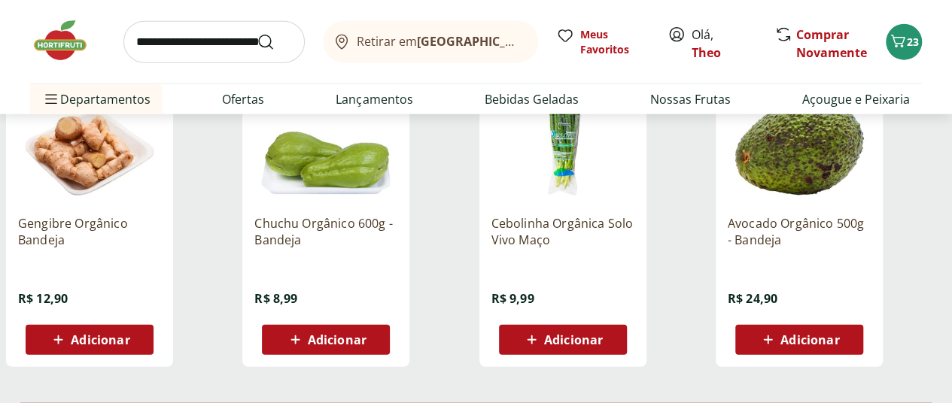
scroll to position [1956, 0]
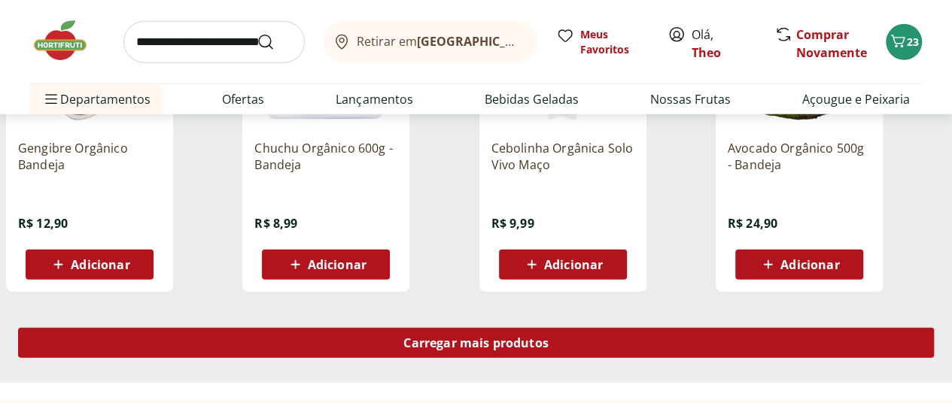
click at [562, 328] on div "Carregar mais produtos" at bounding box center [476, 343] width 916 height 30
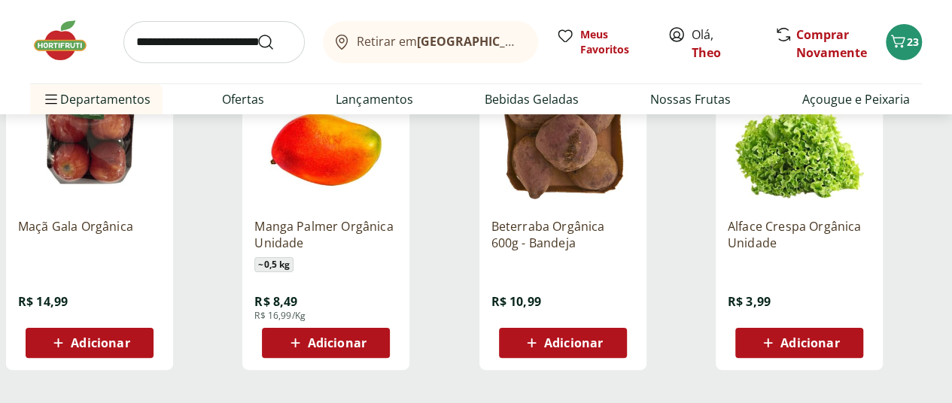
scroll to position [2934, 0]
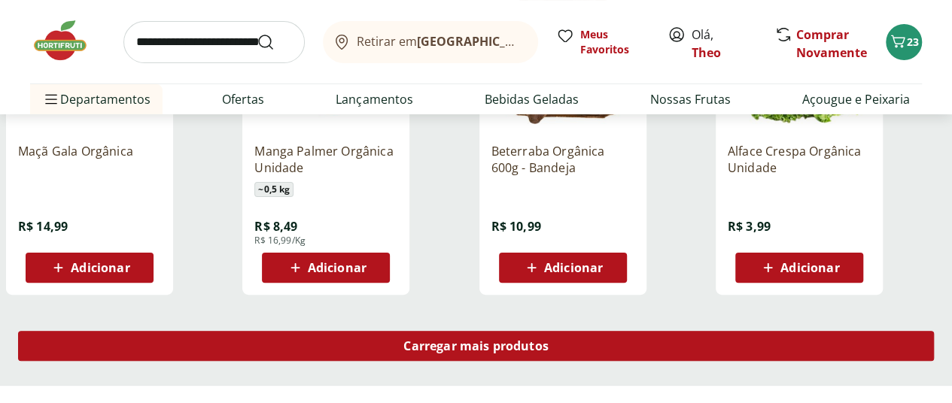
click at [536, 340] on span "Carregar mais produtos" at bounding box center [475, 346] width 145 height 12
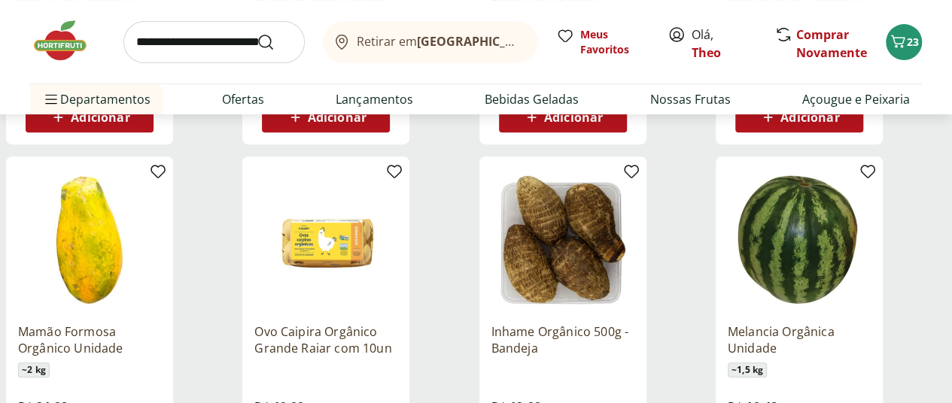
scroll to position [3160, 0]
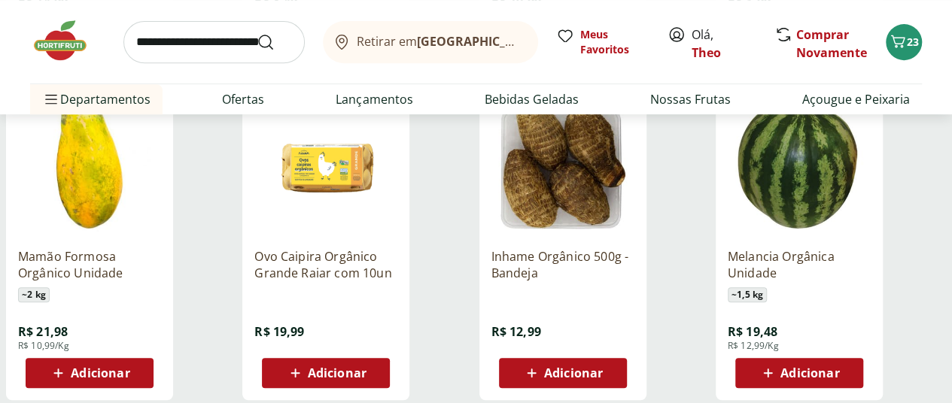
click at [129, 367] on span "Adicionar" at bounding box center [100, 373] width 59 height 12
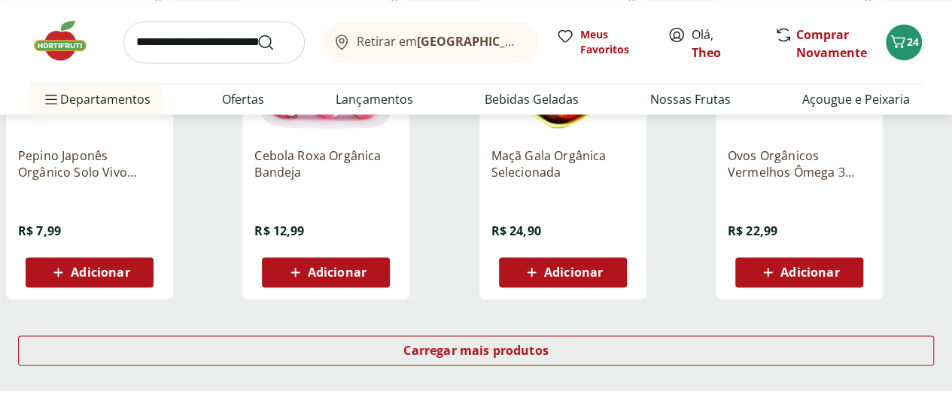
scroll to position [3913, 0]
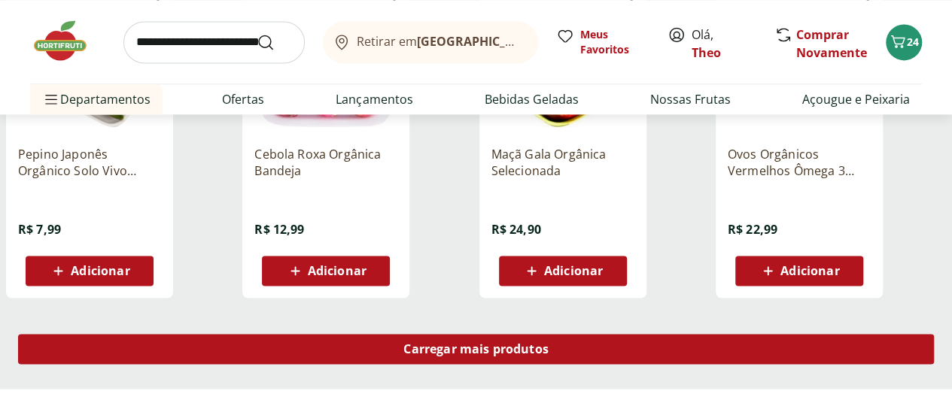
click at [549, 343] on span "Carregar mais produtos" at bounding box center [475, 349] width 145 height 12
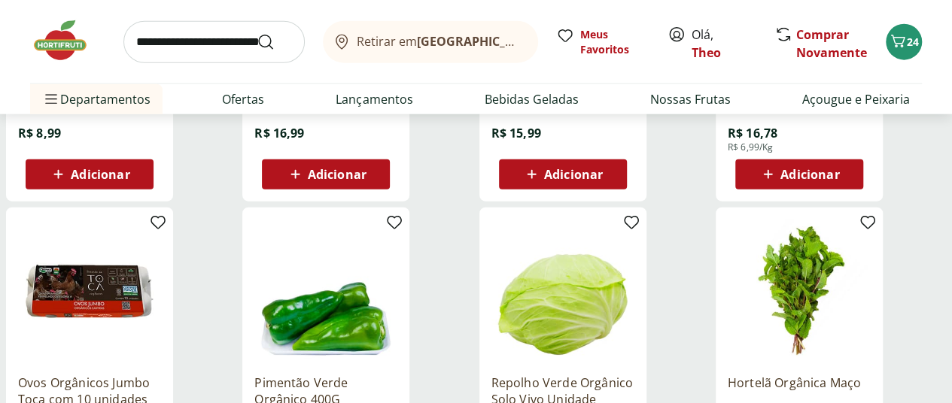
scroll to position [4740, 0]
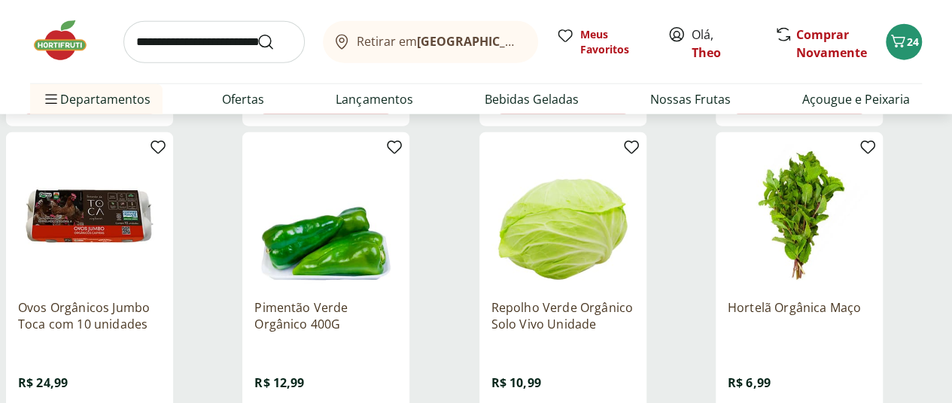
click at [211, 47] on input "search" at bounding box center [213, 42] width 181 height 42
type input "********"
click at [257, 33] on button "Submit Search" at bounding box center [275, 42] width 36 height 18
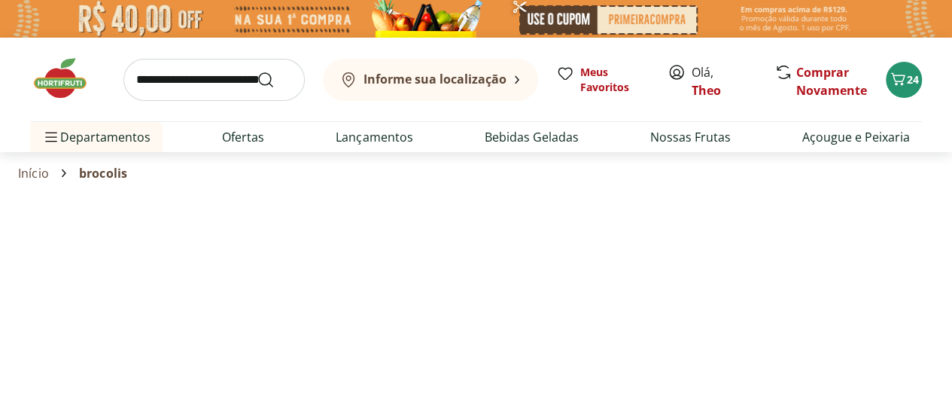
select select "**********"
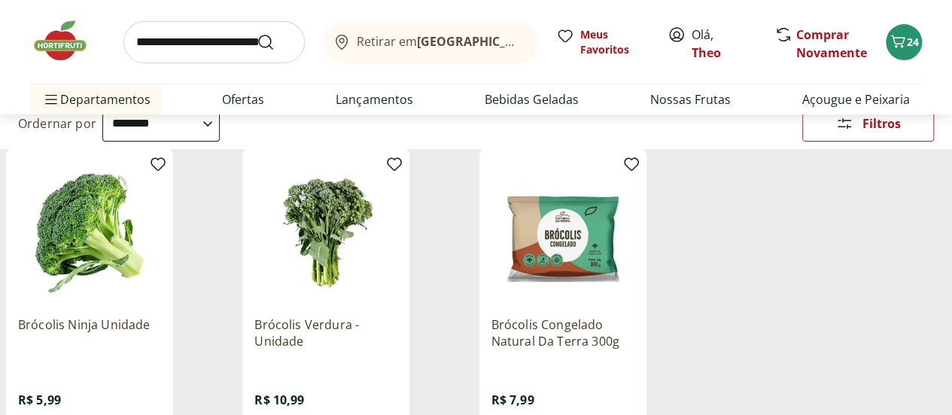
scroll to position [226, 0]
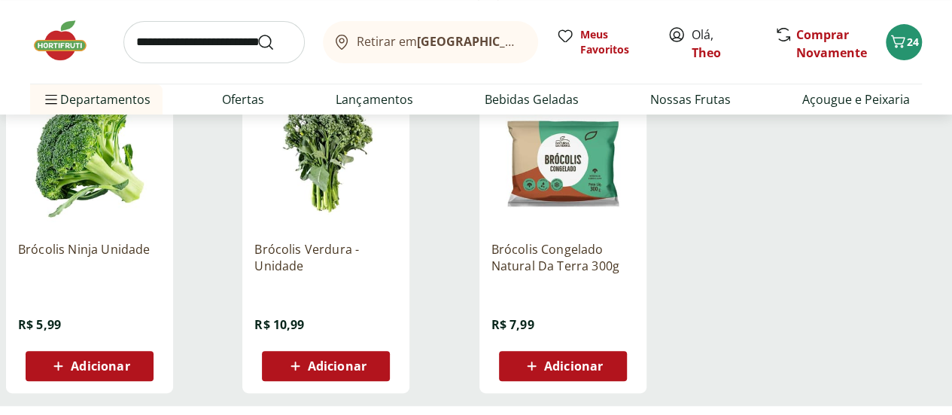
click at [129, 372] on span "Adicionar" at bounding box center [100, 366] width 59 height 12
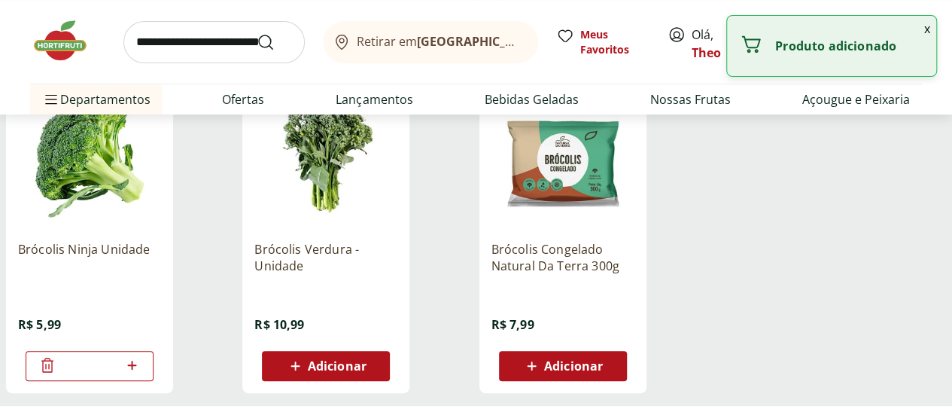
click at [136, 368] on icon at bounding box center [131, 364] width 9 height 9
type input "*"
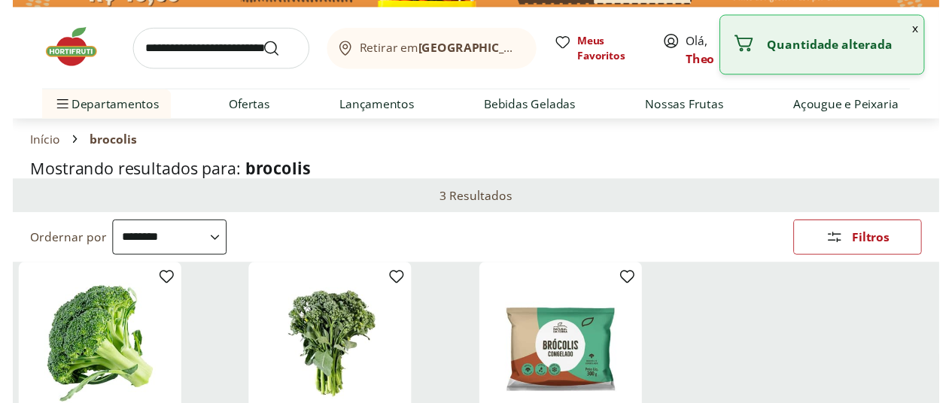
scroll to position [0, 0]
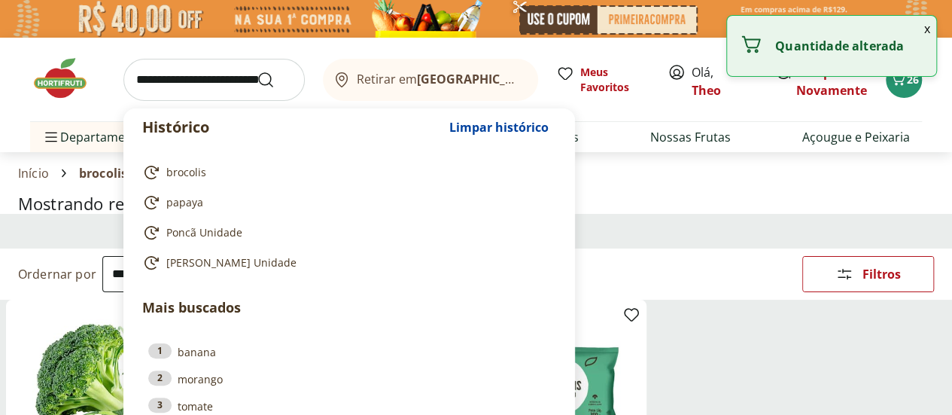
click at [191, 85] on input "search" at bounding box center [213, 80] width 181 height 42
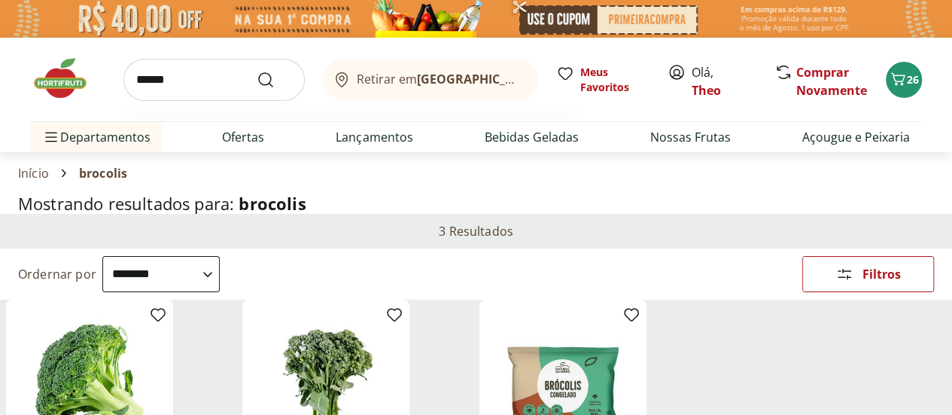
type input "******"
click at [257, 71] on button "Submit Search" at bounding box center [275, 80] width 36 height 18
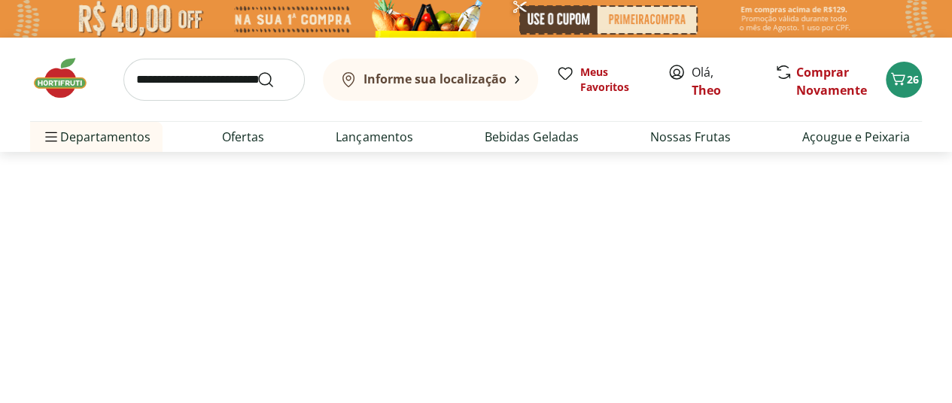
select select "**********"
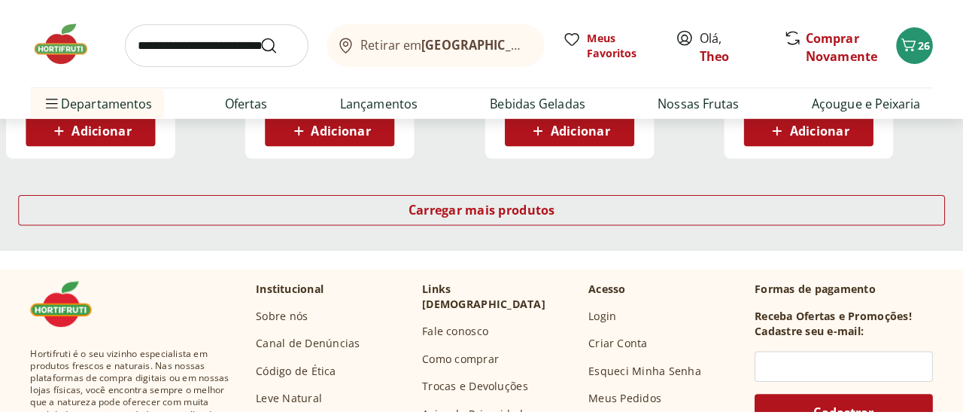
scroll to position [1129, 0]
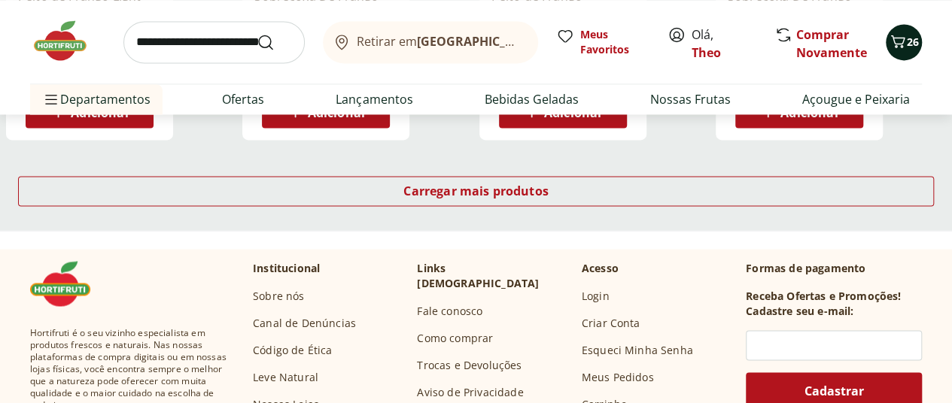
click at [892, 38] on icon "Carrinho" at bounding box center [898, 41] width 14 height 13
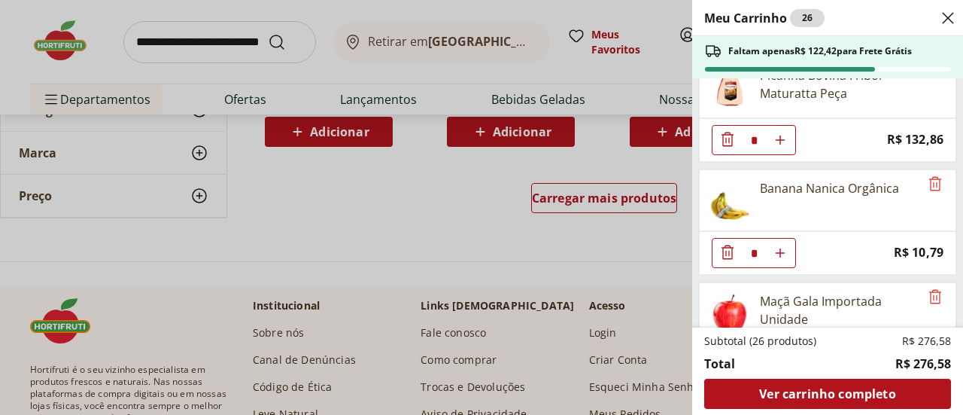
scroll to position [0, 0]
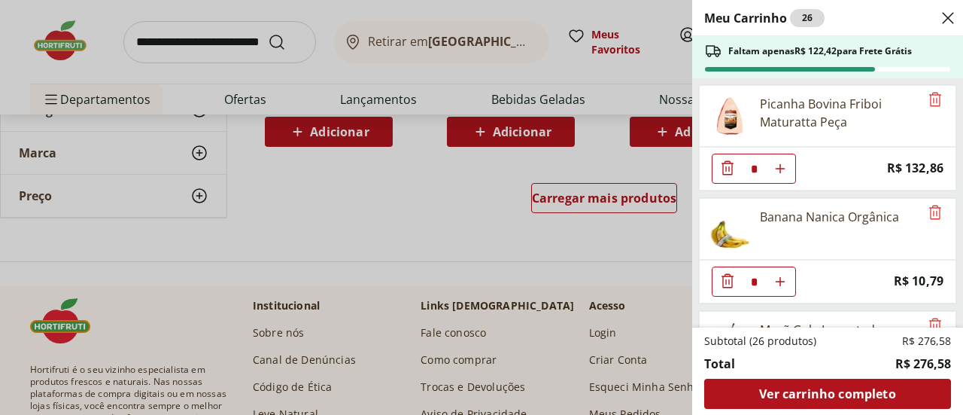
click at [731, 165] on icon "Diminuir Quantidade" at bounding box center [728, 168] width 18 height 18
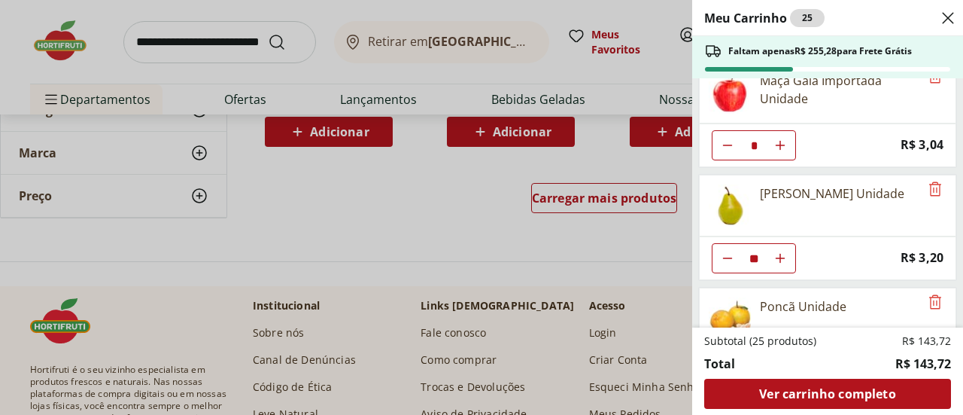
scroll to position [150, 0]
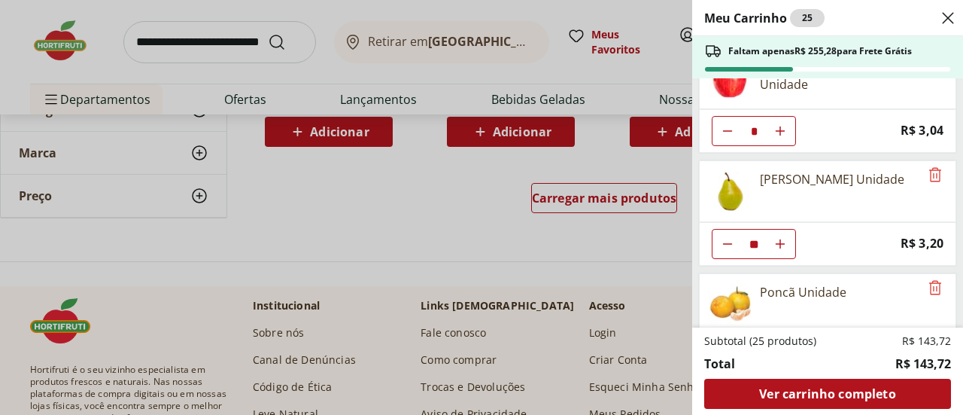
click at [730, 137] on icon "Diminuir Quantidade" at bounding box center [728, 131] width 12 height 12
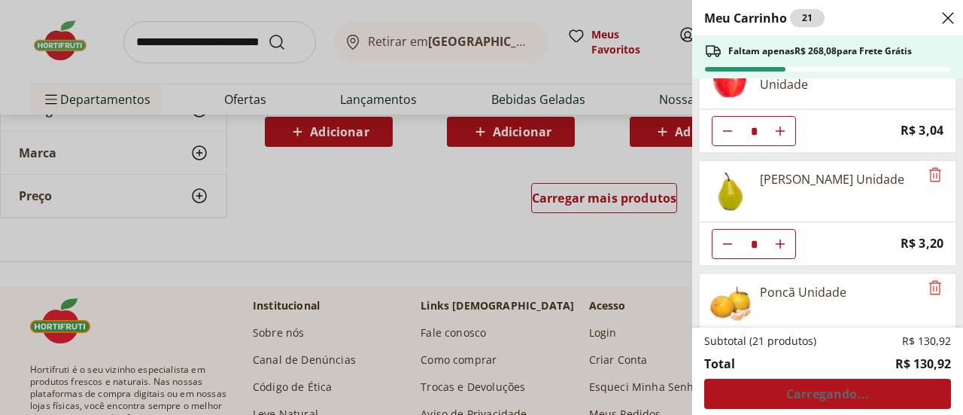
type input "*"
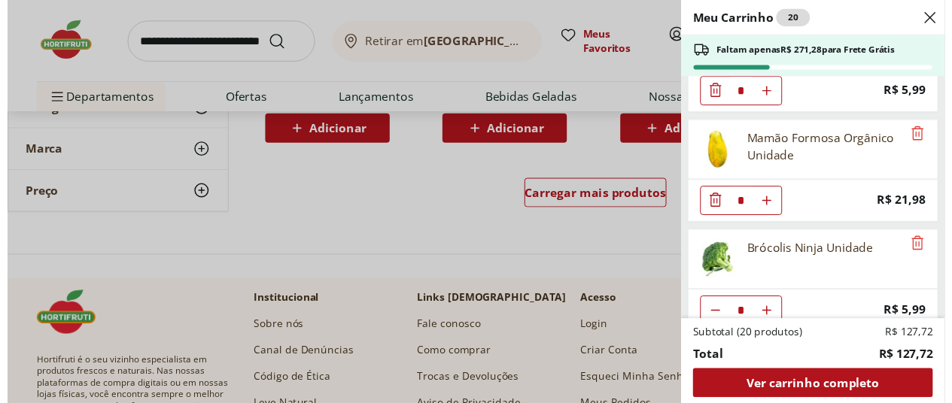
scroll to position [758, 0]
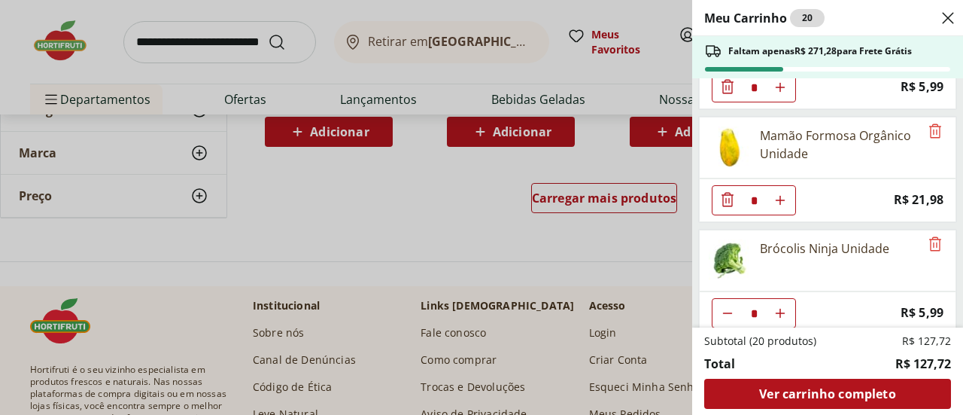
click at [543, 237] on div "Meu Carrinho 20 Faltam apenas R$ 271,28 para Frete Grátis Banana Nanica Orgânic…" at bounding box center [481, 207] width 963 height 415
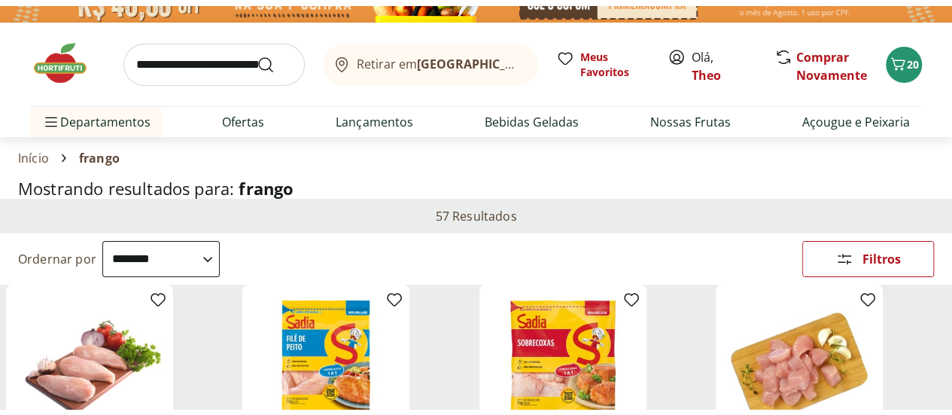
scroll to position [0, 0]
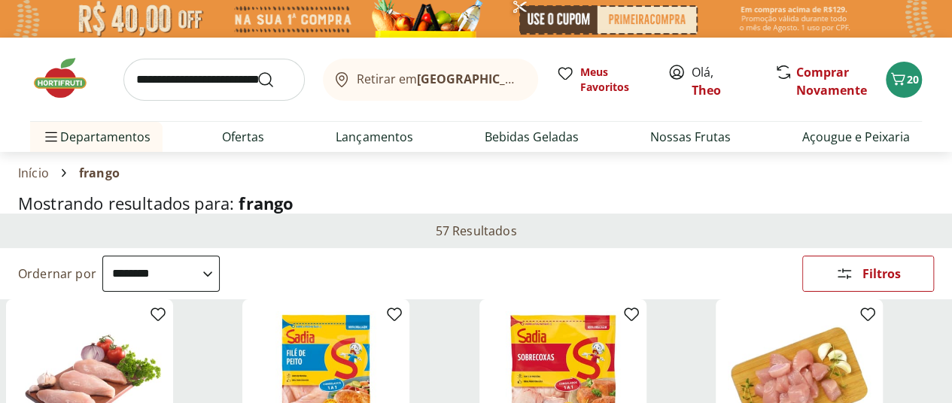
click at [233, 17] on img at bounding box center [476, 19] width 952 height 38
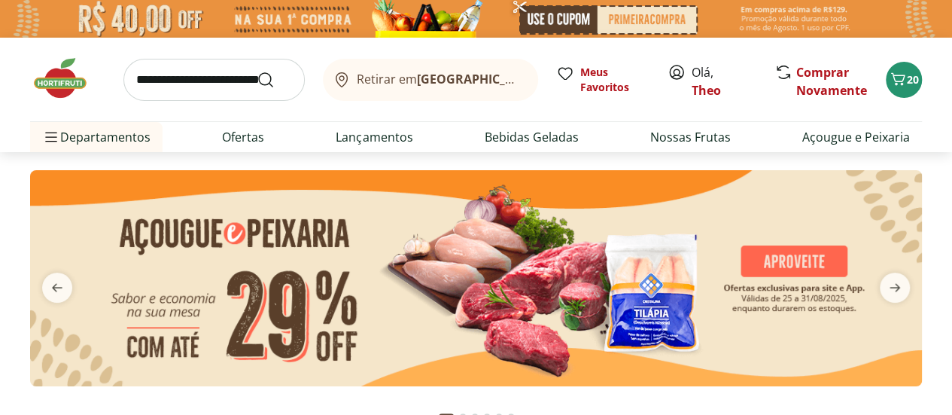
scroll to position [75, 0]
